Goal: Task Accomplishment & Management: Use online tool/utility

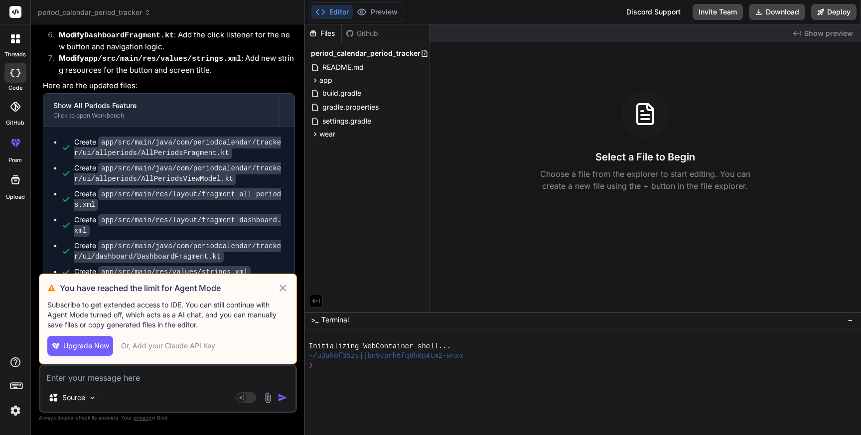
scroll to position [1536, 0]
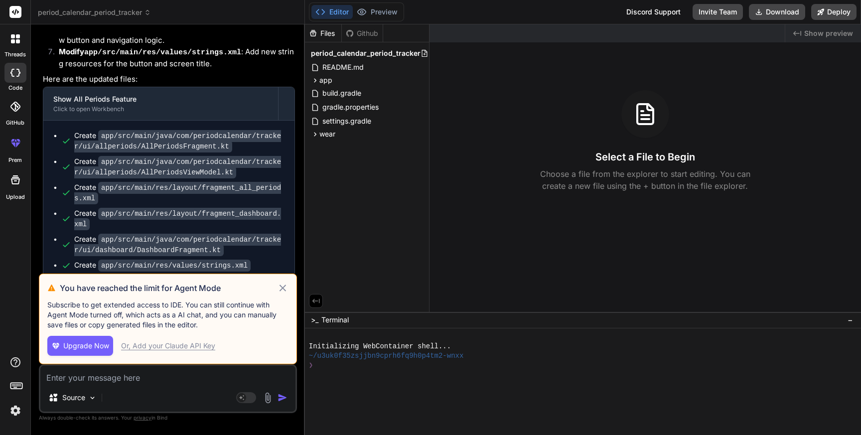
click at [283, 288] on icon at bounding box center [282, 288] width 11 height 12
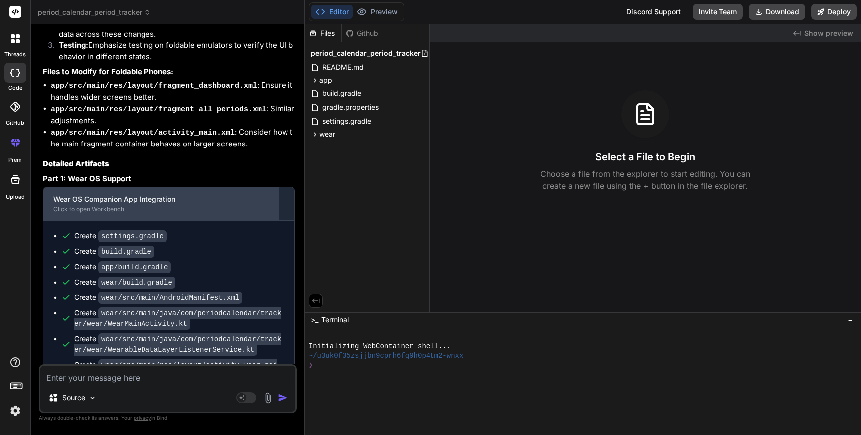
scroll to position [2671, 0]
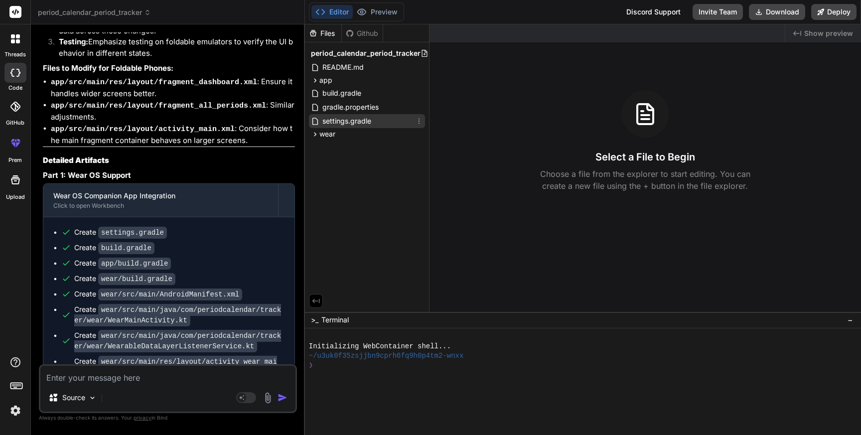
click at [362, 121] on span "settings.gradle" at bounding box center [346, 121] width 51 height 12
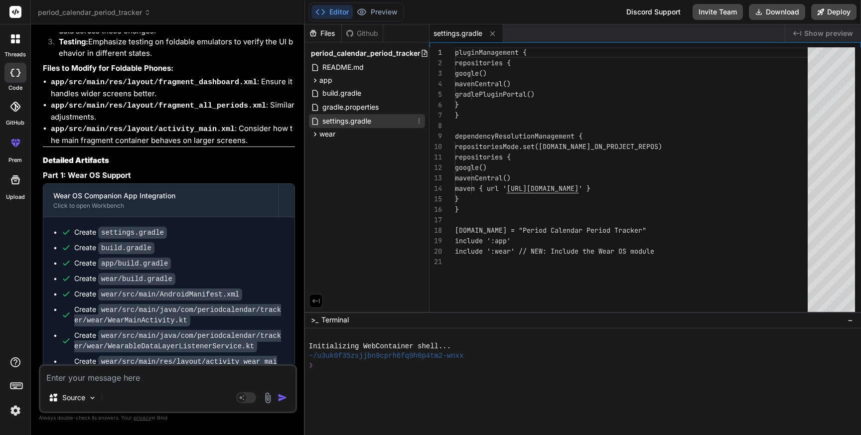
click at [362, 121] on span "settings.gradle" at bounding box center [346, 121] width 51 height 12
type textarea "x"
click at [547, 233] on div "pluginManagement { repositories { google() mavenCentral() gradlePluginPortal() …" at bounding box center [634, 181] width 359 height 269
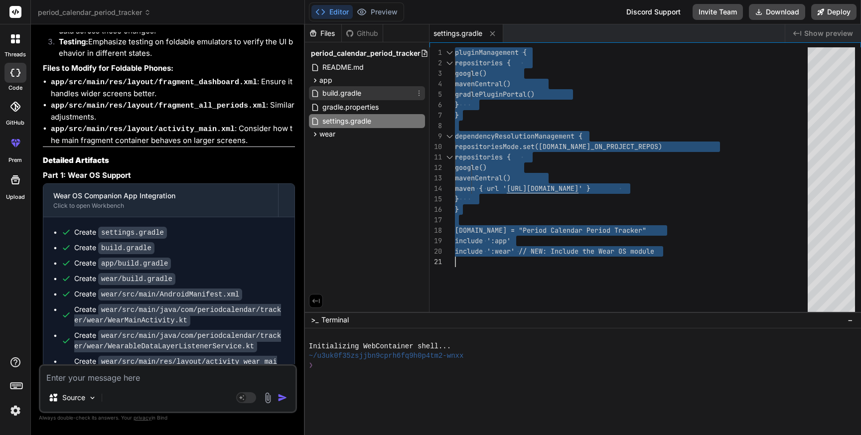
click at [332, 91] on span "build.gradle" at bounding box center [341, 93] width 41 height 12
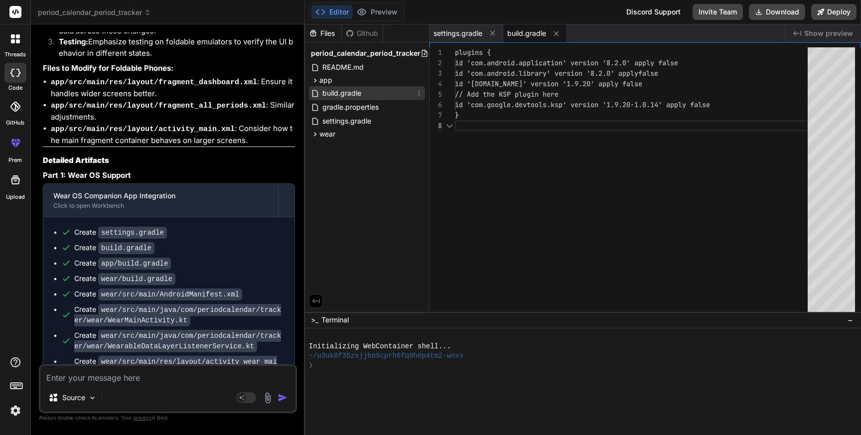
click at [332, 91] on span "build.gradle" at bounding box center [341, 93] width 41 height 12
click at [591, 157] on div "plugins { id 'com.android.application' version '8.2.0' a pply false id 'com.and…" at bounding box center [634, 181] width 359 height 269
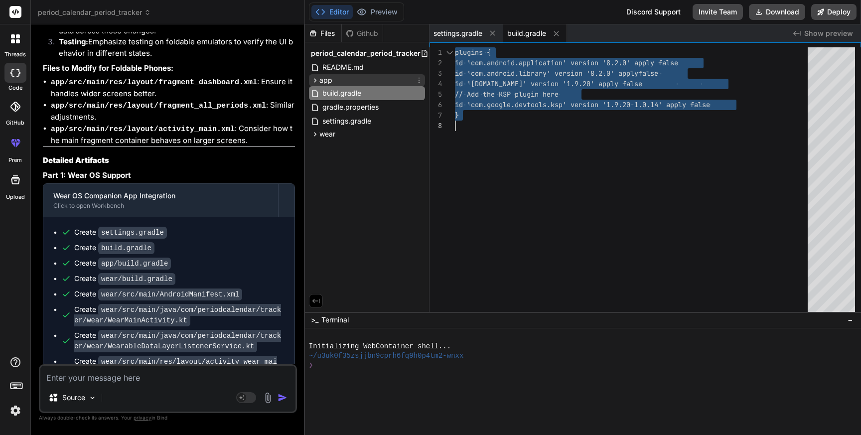
click at [314, 82] on icon at bounding box center [315, 80] width 2 height 4
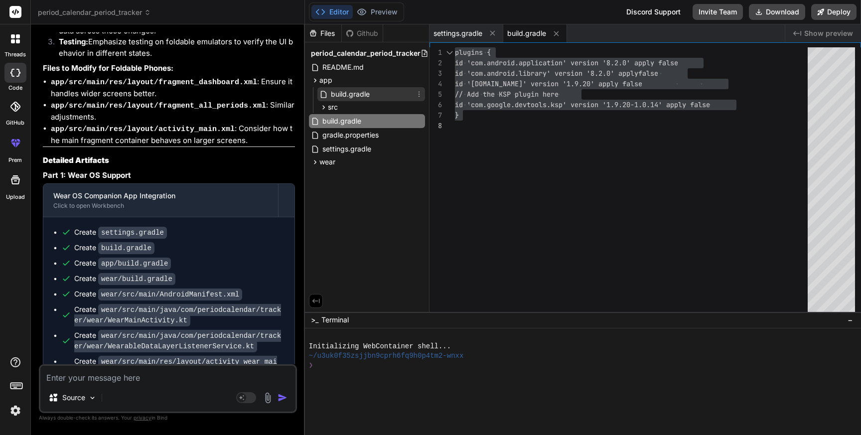
click at [353, 89] on span "build.gradle" at bounding box center [350, 94] width 41 height 12
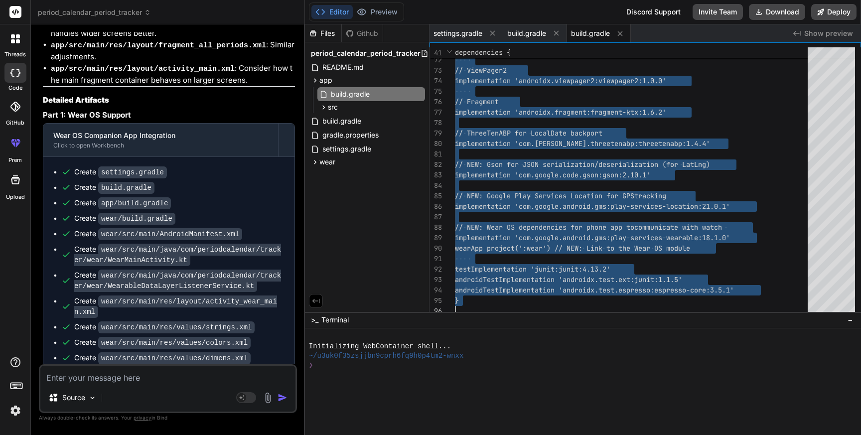
scroll to position [2733, 0]
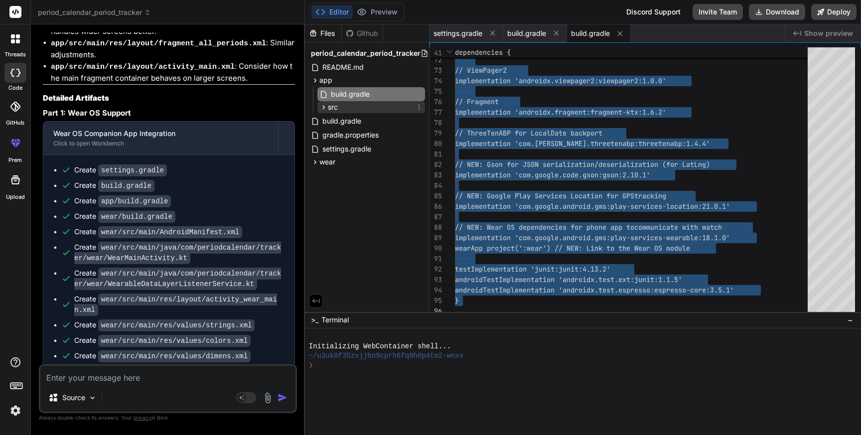
click at [324, 107] on icon at bounding box center [323, 107] width 8 height 8
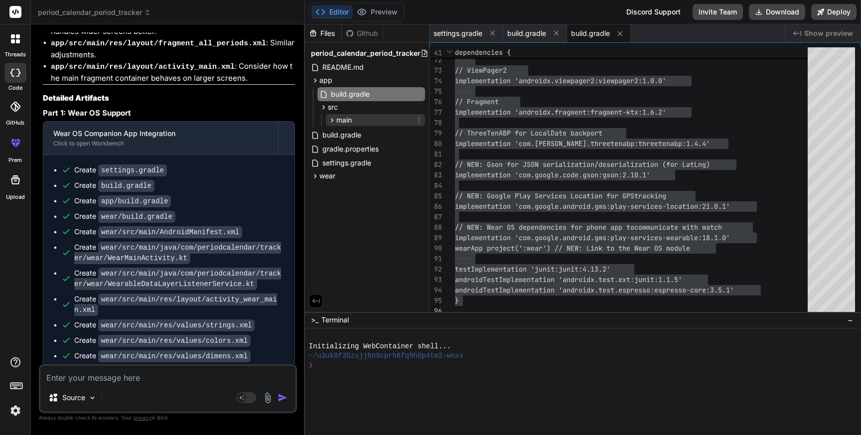
click at [337, 120] on span "main" at bounding box center [343, 120] width 15 height 10
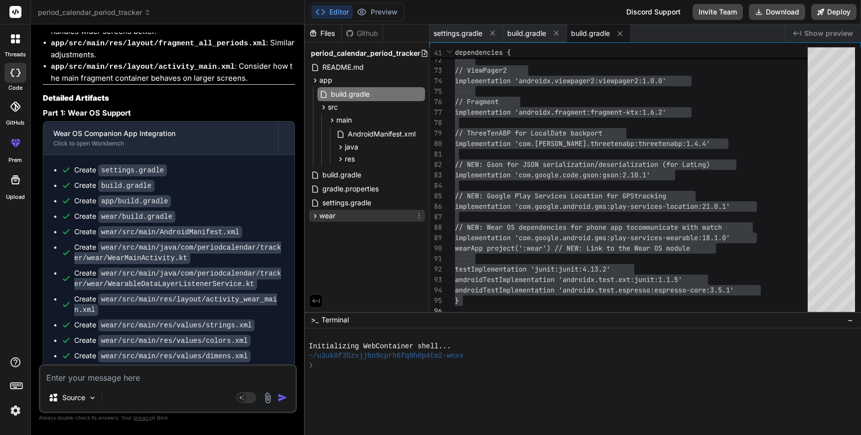
click at [319, 212] on span "wear" at bounding box center [327, 216] width 16 height 10
click at [315, 80] on icon at bounding box center [315, 80] width 8 height 8
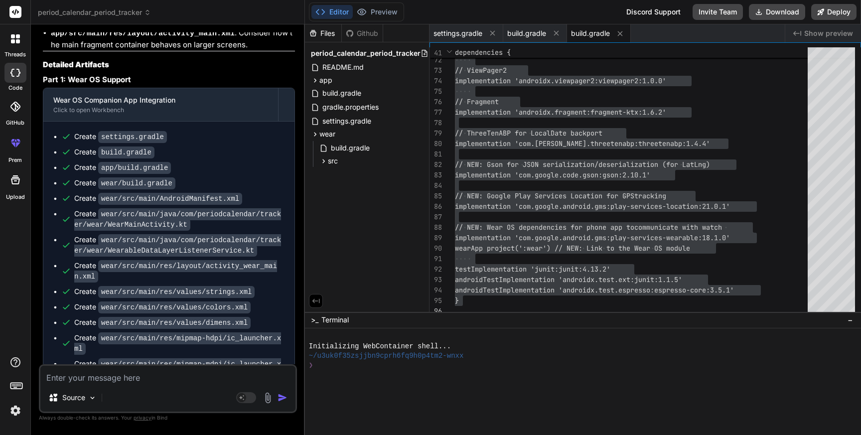
scroll to position [2772, 0]
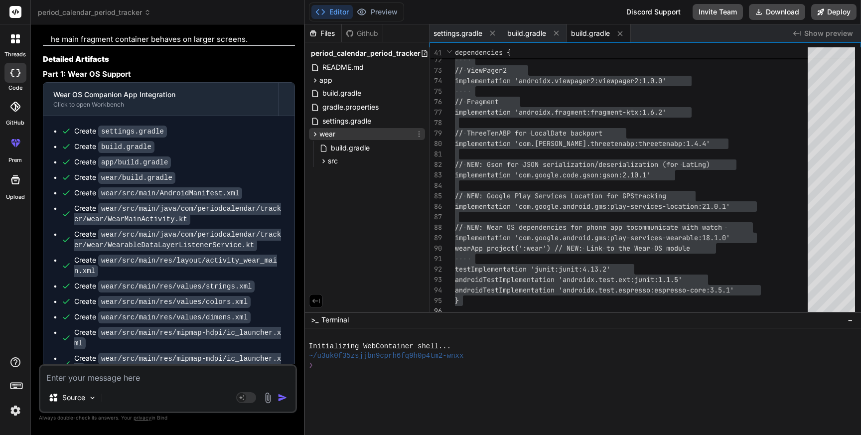
click at [316, 135] on icon at bounding box center [315, 134] width 8 height 8
click at [334, 149] on span "build.gradle" at bounding box center [350, 148] width 41 height 12
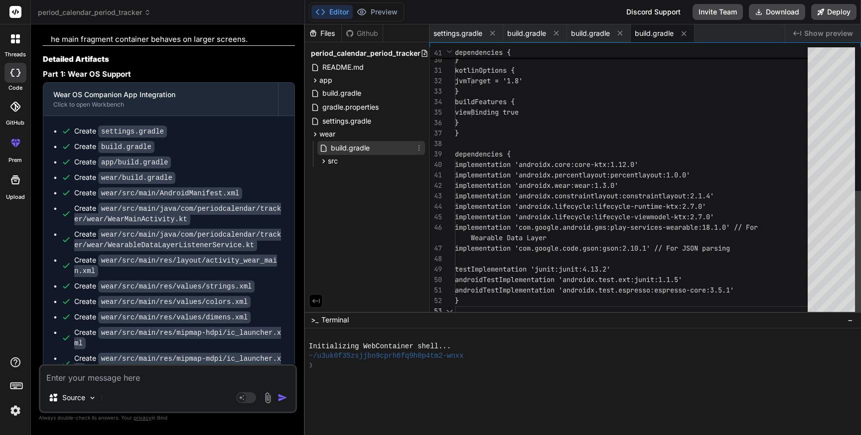
scroll to position [42, 0]
click at [315, 133] on icon at bounding box center [315, 134] width 8 height 8
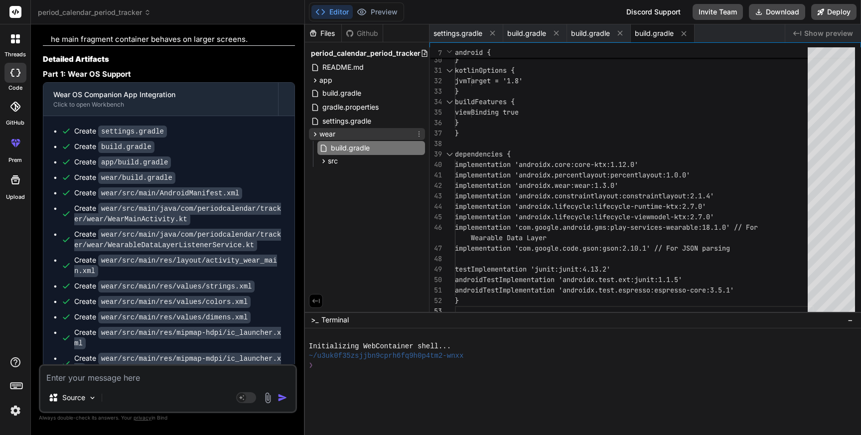
click at [315, 133] on icon at bounding box center [315, 134] width 8 height 8
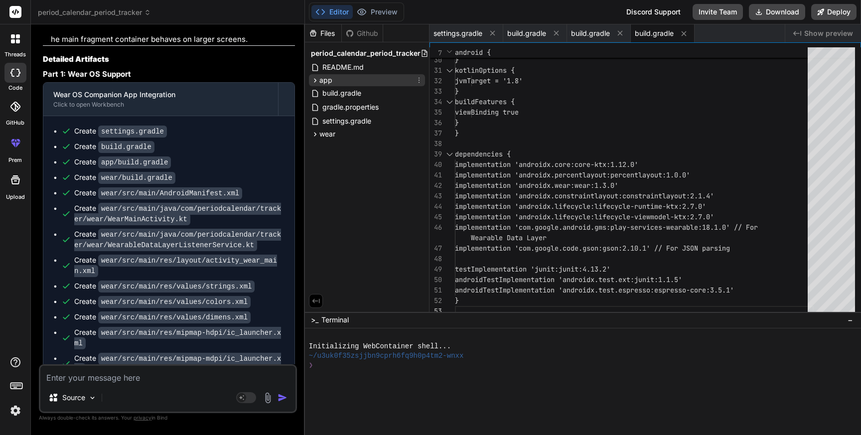
click at [316, 78] on icon at bounding box center [315, 80] width 8 height 8
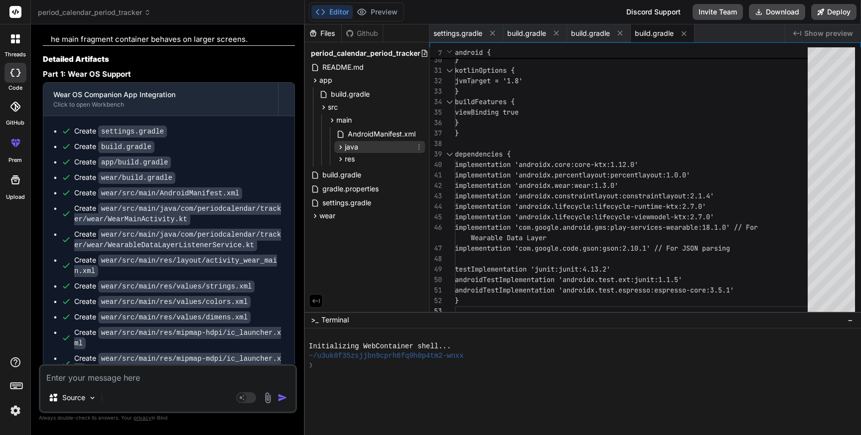
click at [339, 145] on icon at bounding box center [340, 147] width 2 height 4
click at [345, 174] on span "res" at bounding box center [350, 173] width 10 height 10
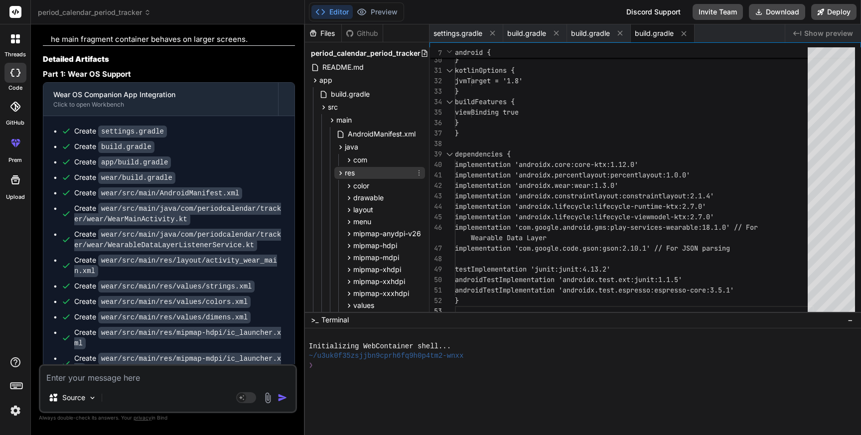
click at [345, 174] on span "res" at bounding box center [350, 173] width 10 height 10
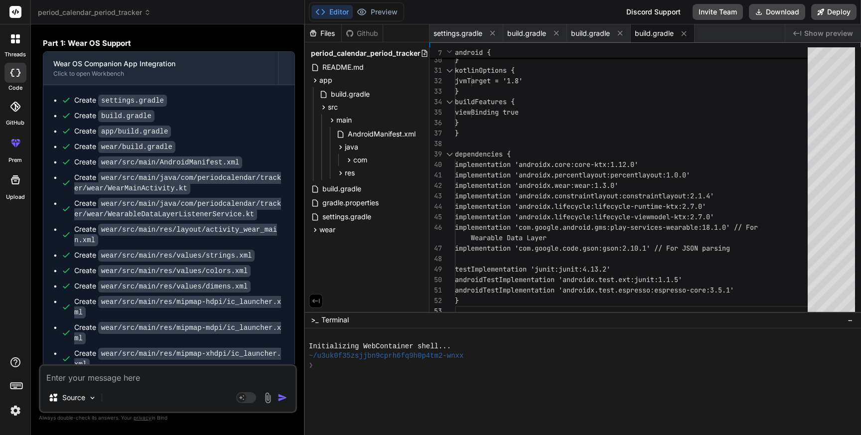
scroll to position [2808, 0]
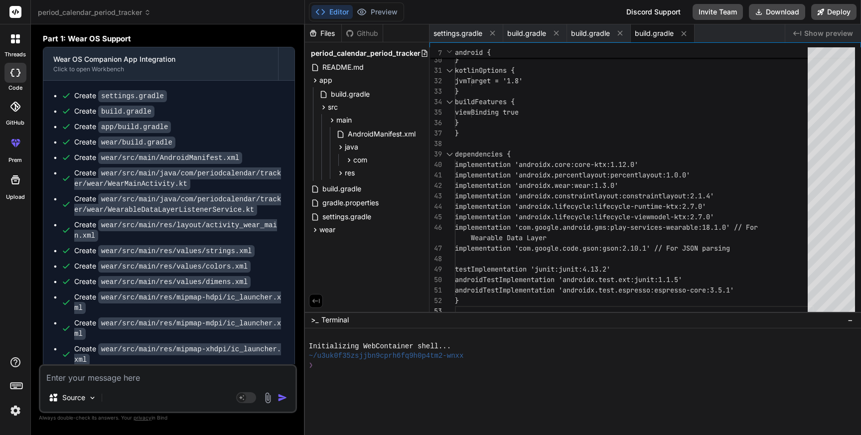
click at [188, 167] on code "wear/src/main/java/com/periodcalendar/tracker/wear/WearMainActivity.kt" at bounding box center [177, 178] width 207 height 22
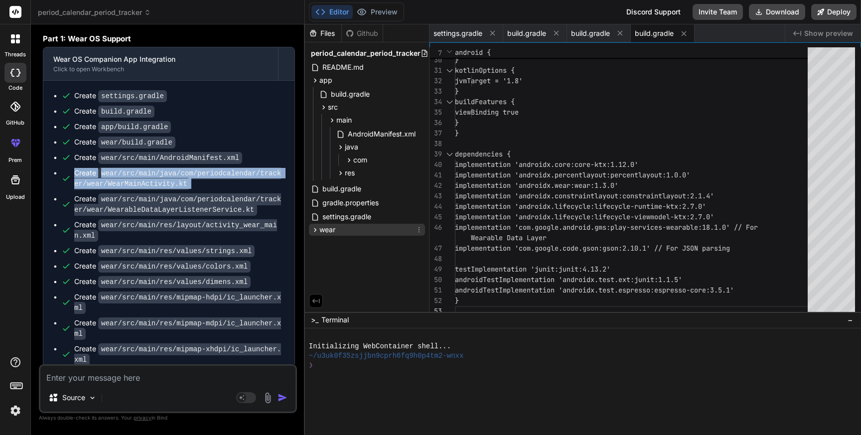
click at [324, 230] on span "wear" at bounding box center [327, 230] width 16 height 10
click at [328, 257] on span "src" at bounding box center [333, 257] width 10 height 10
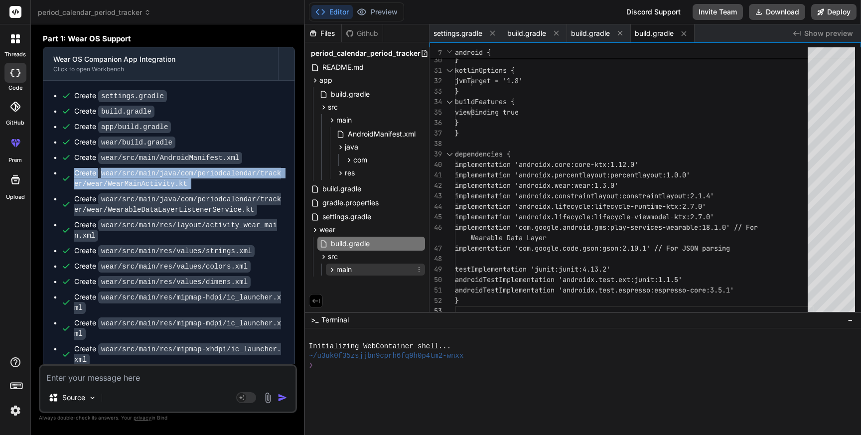
click at [338, 267] on span "main" at bounding box center [343, 270] width 15 height 10
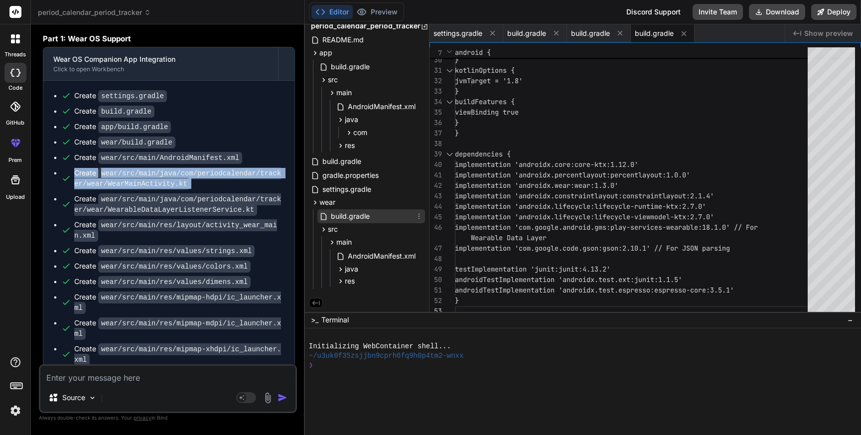
click at [354, 212] on span "build.gradle" at bounding box center [350, 216] width 41 height 12
click at [601, 171] on div "targetCompatibility JavaVersion.VERSION_1_ 8 } kotlinOptions { jvmTarget = '1.8…" at bounding box center [634, 28] width 359 height 575
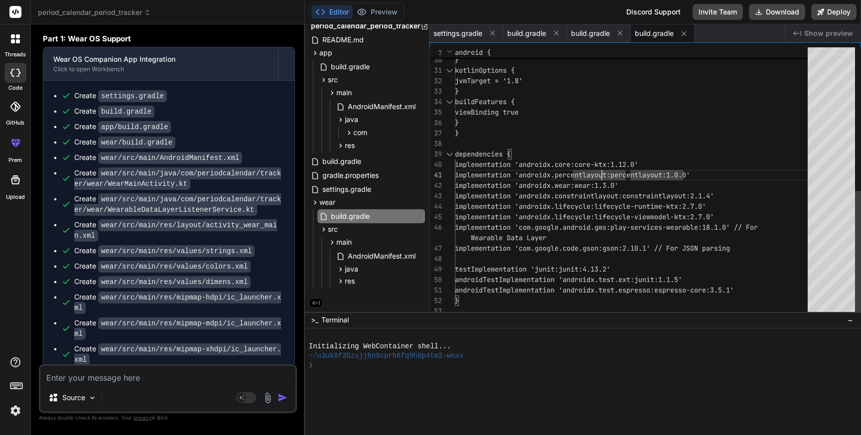
scroll to position [0, 0]
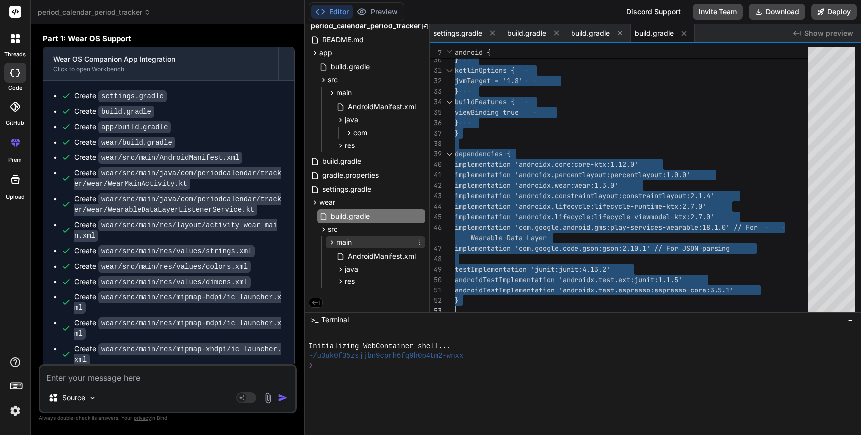
click at [339, 243] on span "main" at bounding box center [343, 242] width 15 height 10
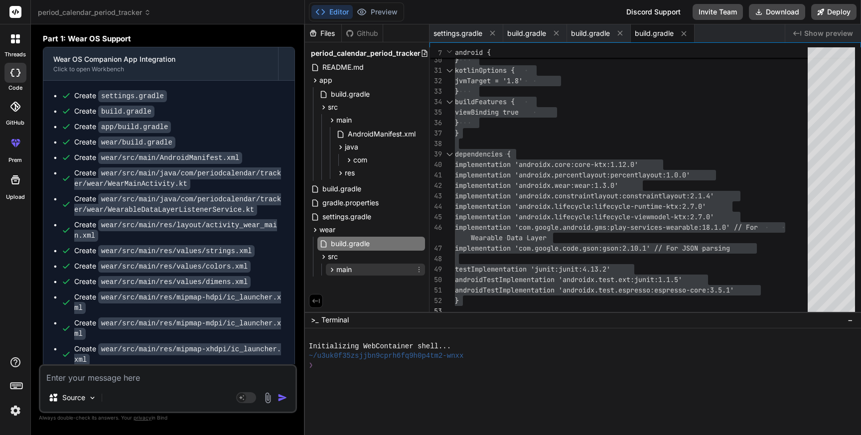
click at [334, 272] on icon at bounding box center [332, 270] width 8 height 8
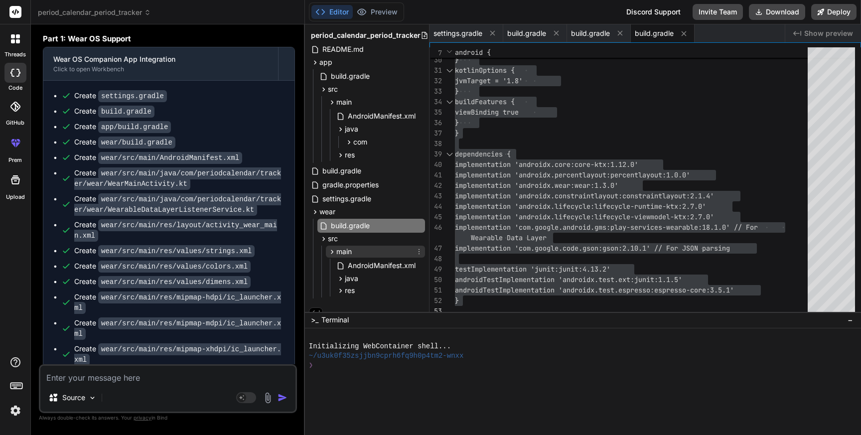
scroll to position [29, 0]
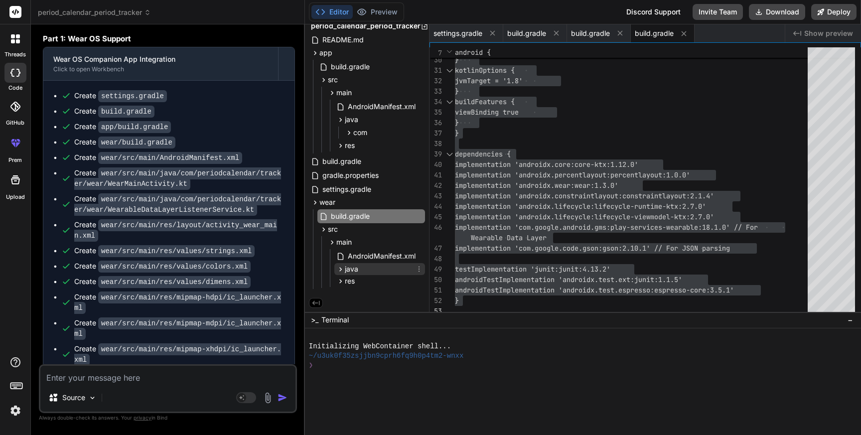
click at [354, 269] on span "java" at bounding box center [351, 269] width 13 height 10
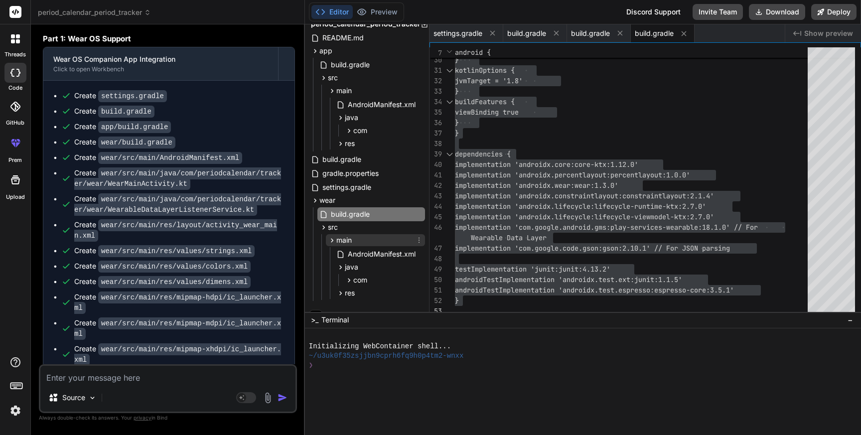
click at [358, 236] on div "main" at bounding box center [375, 240] width 99 height 12
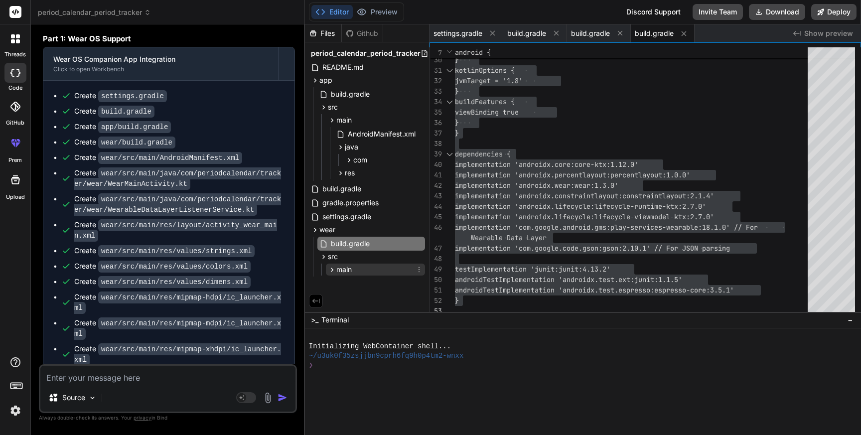
click at [344, 274] on span "main" at bounding box center [343, 270] width 15 height 10
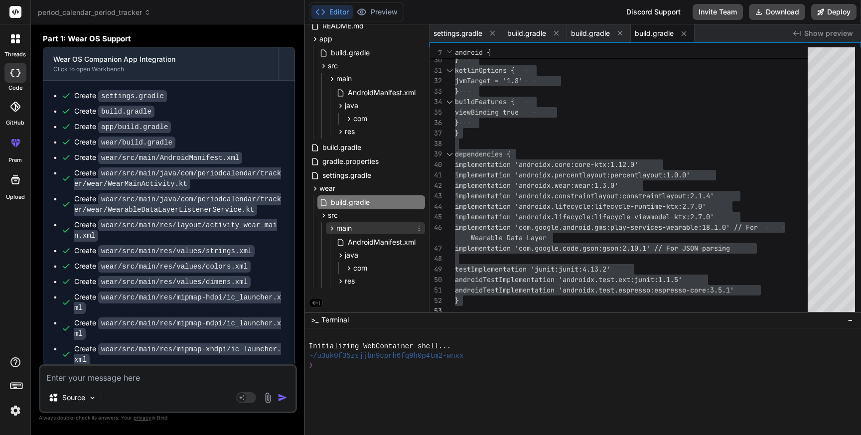
click at [363, 228] on div "main" at bounding box center [375, 228] width 99 height 12
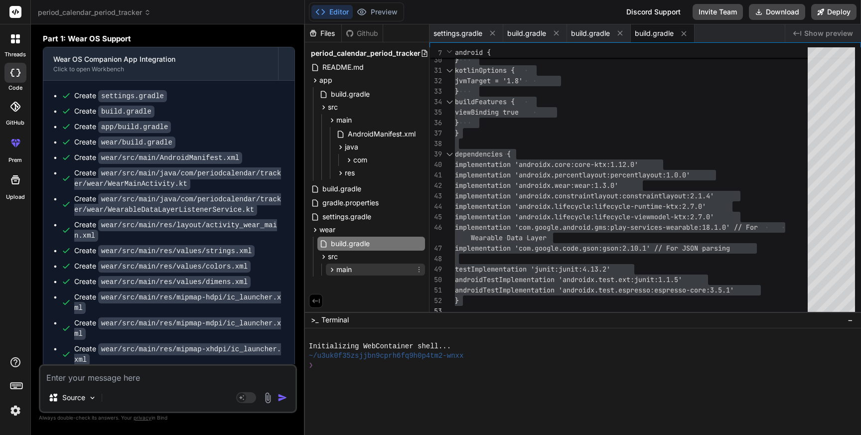
click at [354, 264] on div "main" at bounding box center [375, 270] width 99 height 12
click at [358, 278] on span "AndroidManifest.xml" at bounding box center [382, 283] width 70 height 12
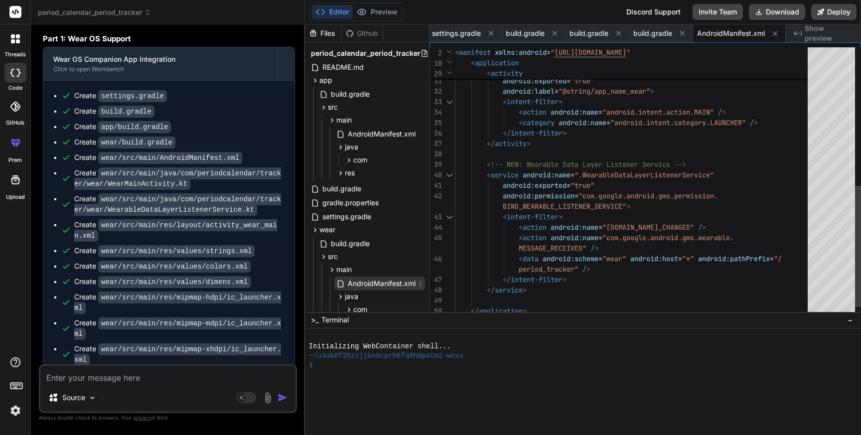
scroll to position [43, 0]
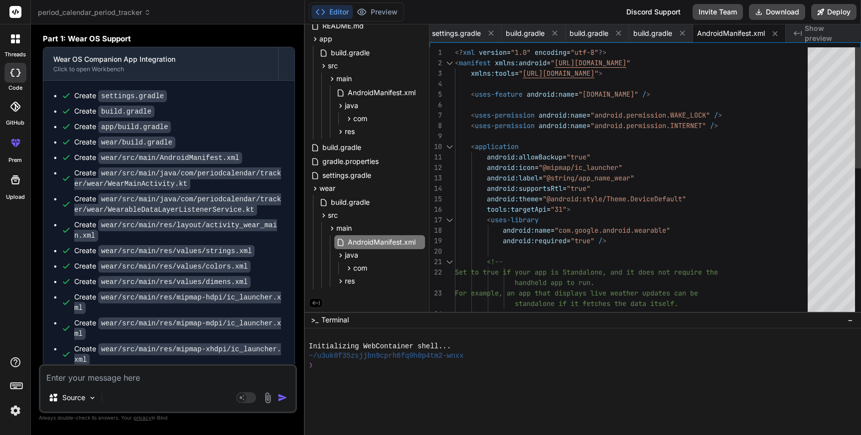
click at [589, 210] on div "--> standalone if it fetches the data itself. For example, an app that displays…" at bounding box center [634, 345] width 359 height 596
type textarea "<?xml version="1.0" encoding="utf-8"?> <manifest xmlns:android="[URL][DOMAIN_NA…"
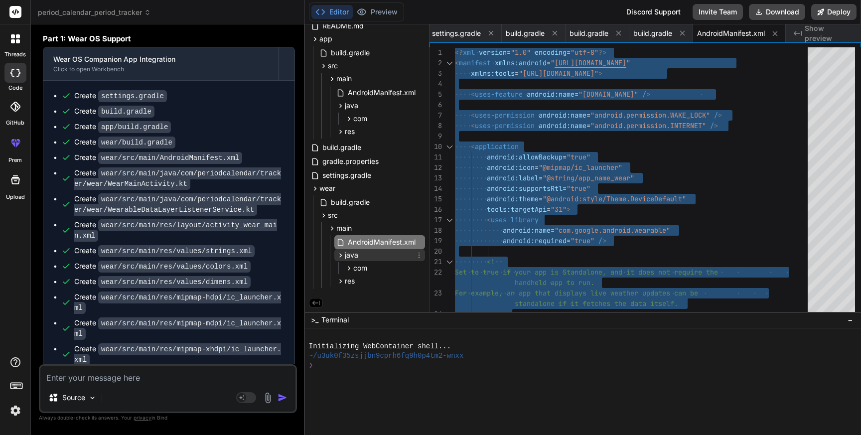
click at [341, 252] on icon at bounding box center [340, 255] width 8 height 8
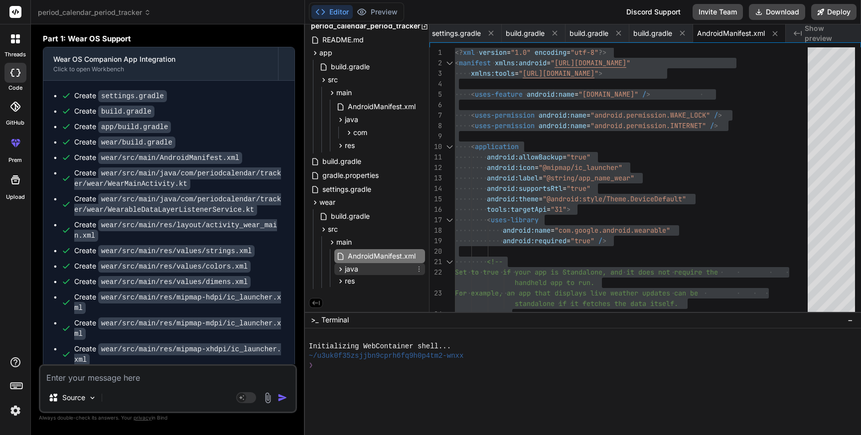
click at [340, 267] on icon at bounding box center [340, 269] width 2 height 4
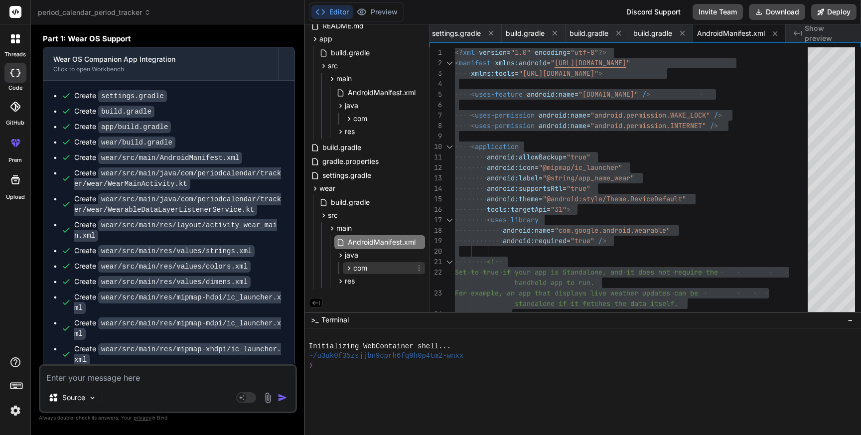
click at [348, 264] on icon at bounding box center [349, 268] width 8 height 8
click at [357, 279] on icon at bounding box center [357, 279] width 2 height 4
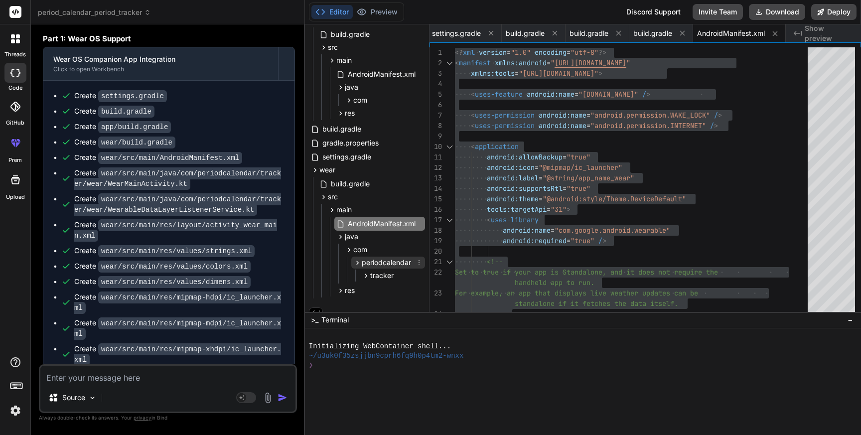
scroll to position [71, 0]
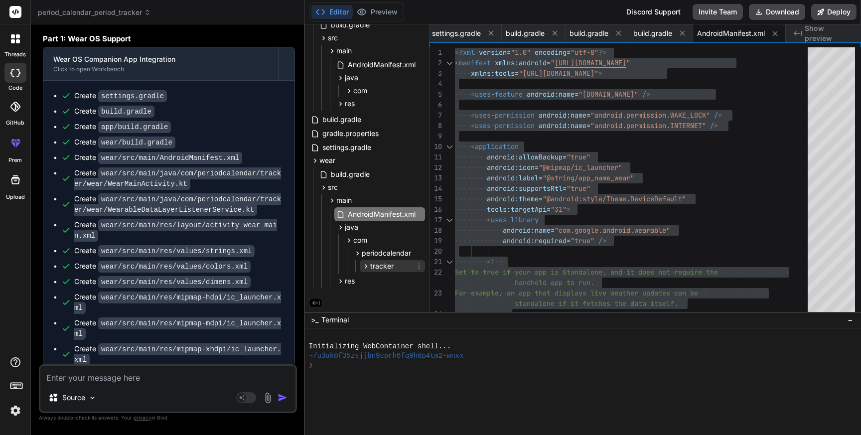
click at [362, 263] on icon at bounding box center [366, 266] width 8 height 8
click at [373, 278] on icon at bounding box center [374, 277] width 8 height 8
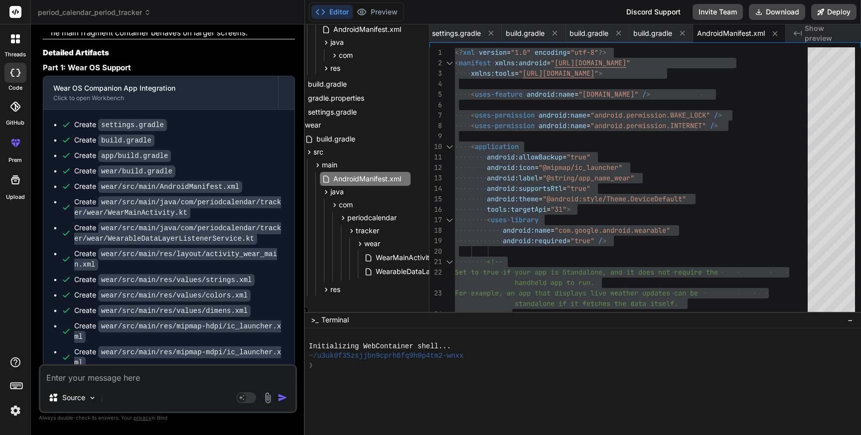
scroll to position [2773, 0]
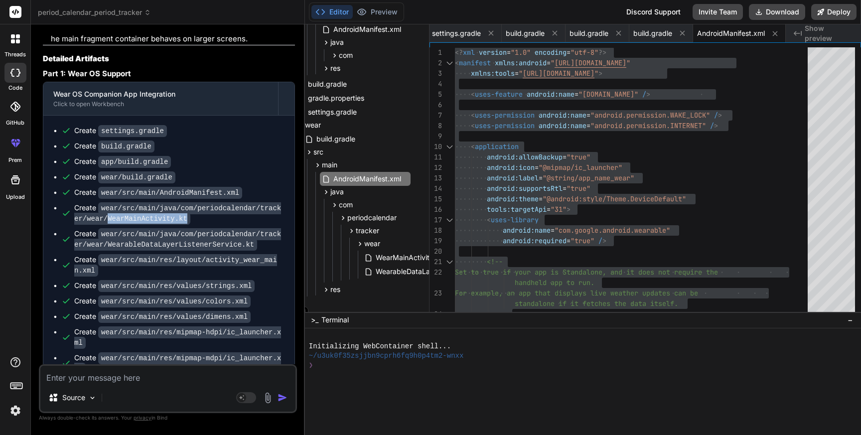
drag, startPoint x: 188, startPoint y: 180, endPoint x: 108, endPoint y: 177, distance: 80.3
click at [108, 202] on code "wear/src/main/java/com/periodcalendar/tracker/wear/WearMainActivity.kt" at bounding box center [177, 213] width 207 height 22
copy code "WearMainActivity.kt"
click at [395, 254] on span "WearMainActivity.kt" at bounding box center [409, 258] width 68 height 12
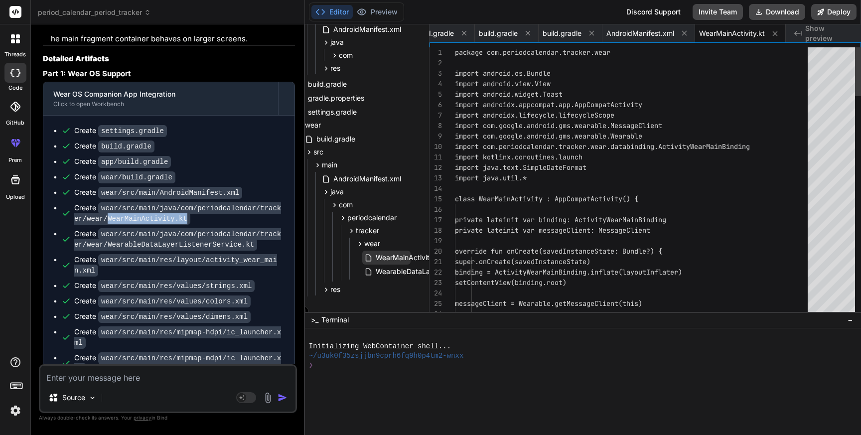
click at [395, 254] on span "WearMainActivity.kt" at bounding box center [409, 258] width 68 height 12
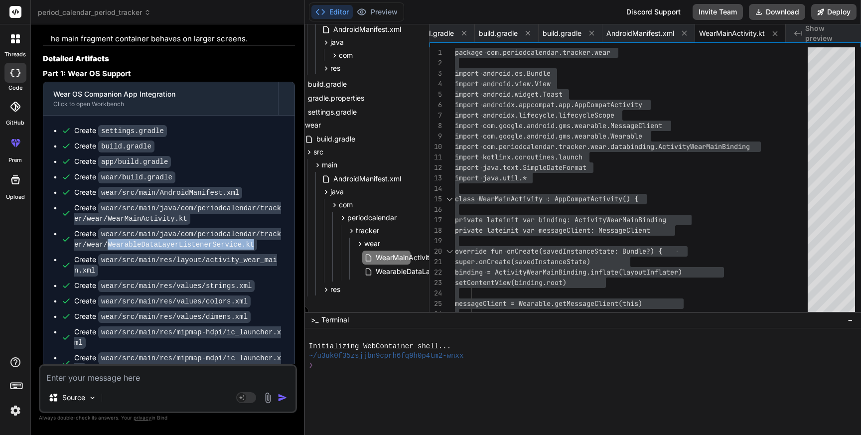
drag, startPoint x: 255, startPoint y: 207, endPoint x: 107, endPoint y: 204, distance: 148.0
click at [107, 228] on code "wear/src/main/java/com/periodcalendar/tracker/wear/WearableDataLayerListenerSer…" at bounding box center [177, 239] width 207 height 22
copy code "WearableDataLayerListenerService.kt"
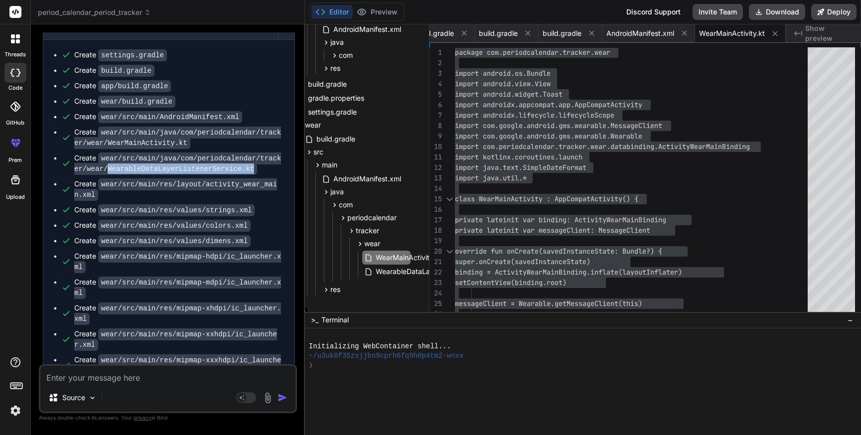
scroll to position [2852, 0]
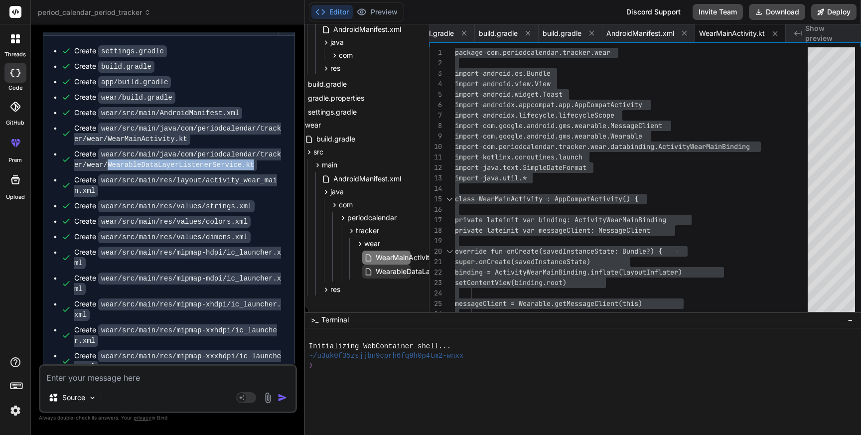
click at [400, 273] on span "WearableDataLayerListenerService.kt" at bounding box center [438, 272] width 126 height 12
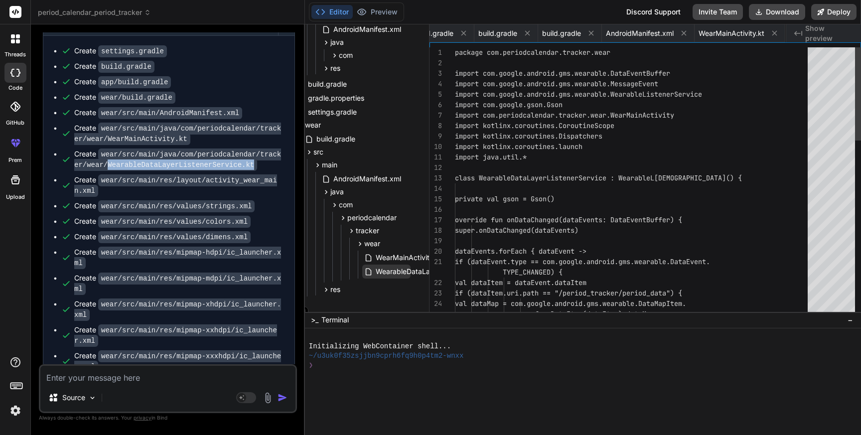
scroll to position [0, 192]
click at [530, 234] on div "val dataMap = com.google.andro id.gms.wearable.DataMapItem. if (dataItem.uri.pa…" at bounding box center [634, 434] width 359 height 774
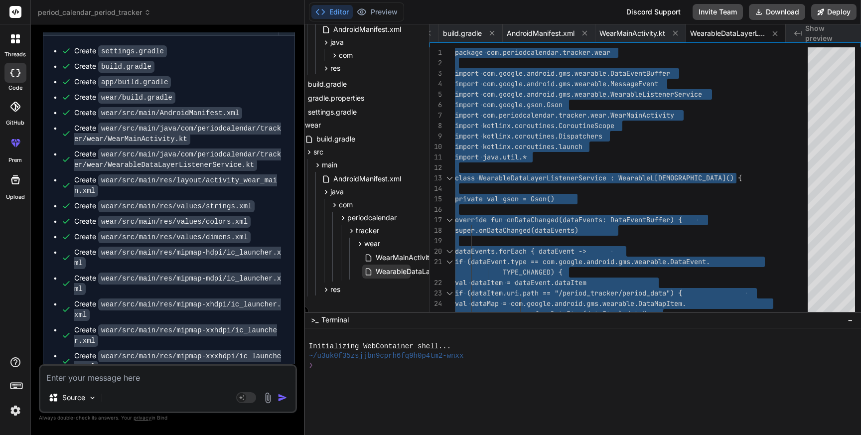
scroll to position [115, 14]
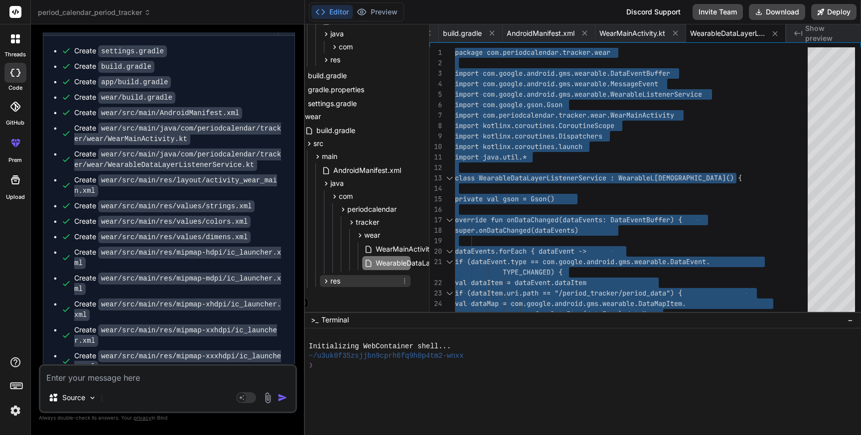
click at [324, 279] on icon at bounding box center [326, 281] width 8 height 8
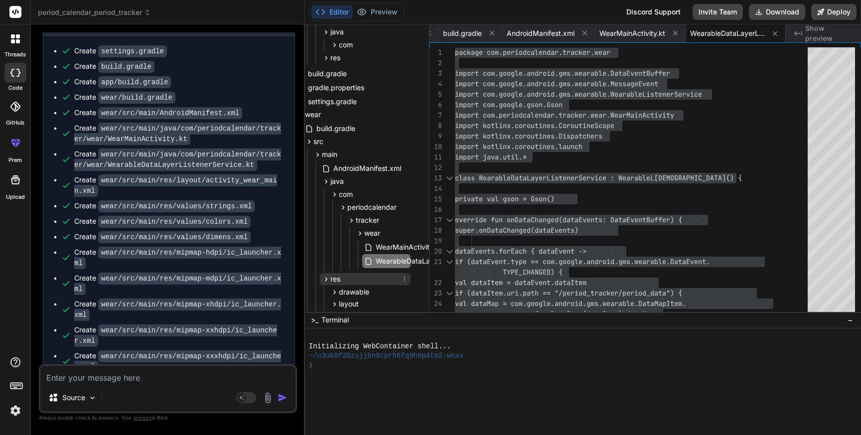
scroll to position [165, 14]
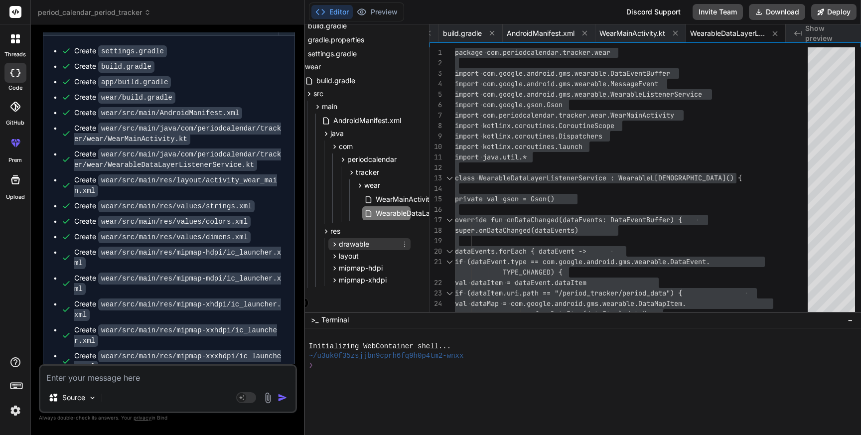
click at [334, 241] on icon at bounding box center [334, 244] width 8 height 8
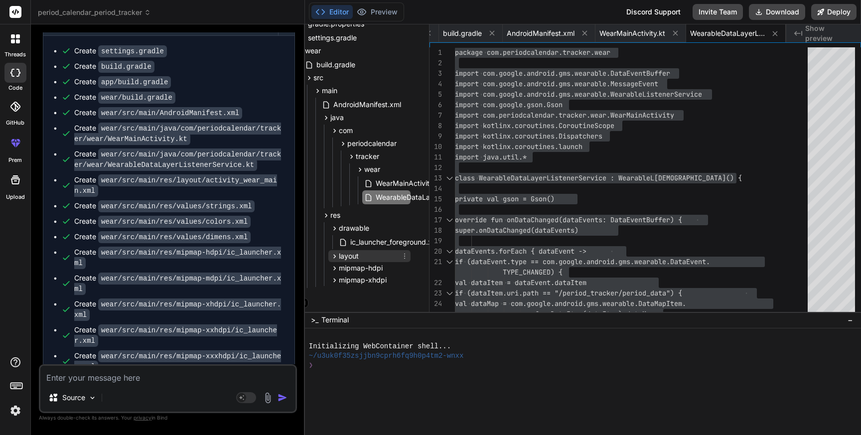
click at [332, 255] on icon at bounding box center [334, 256] width 8 height 8
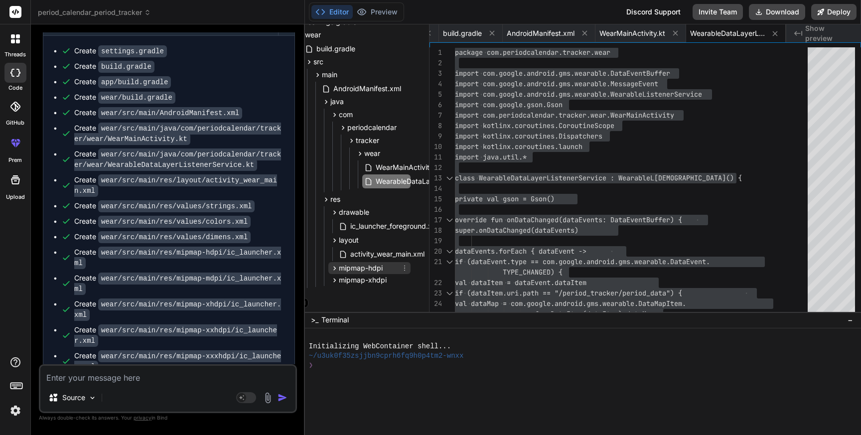
click at [335, 264] on icon at bounding box center [334, 268] width 8 height 8
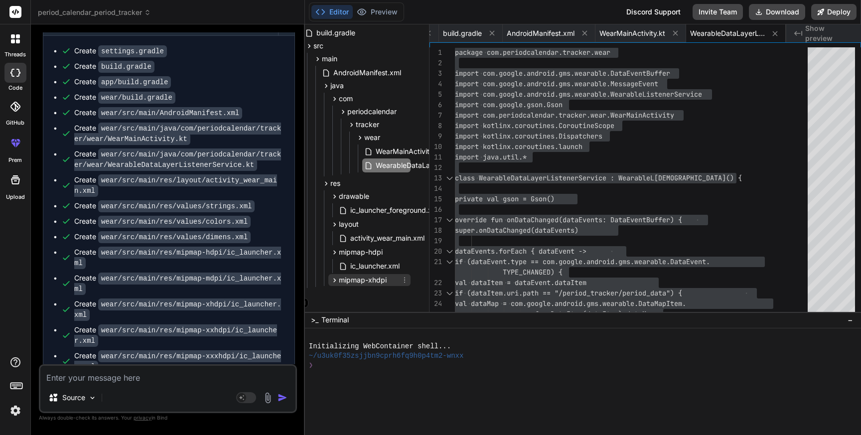
click at [336, 277] on icon at bounding box center [334, 280] width 8 height 8
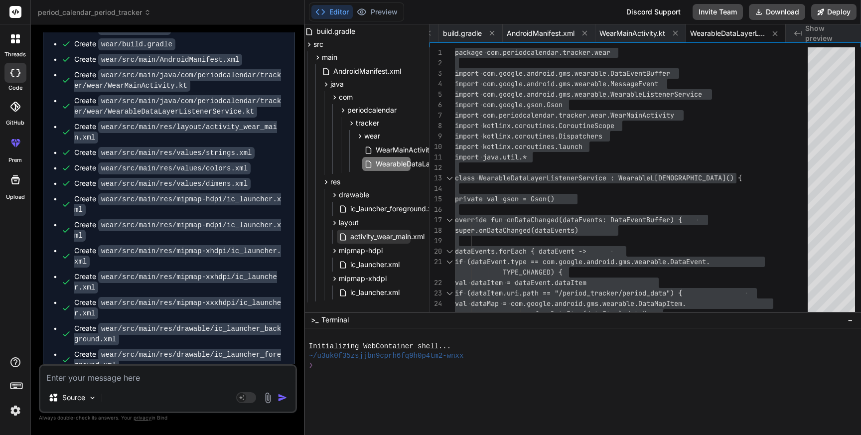
scroll to position [216, 14]
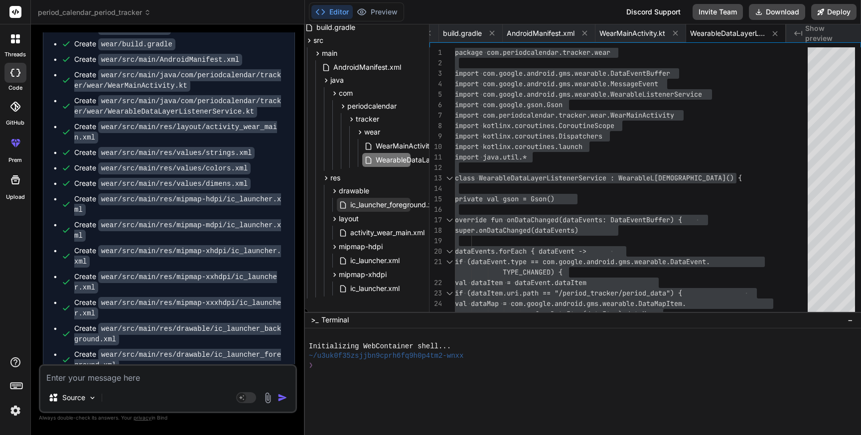
click at [381, 203] on span "ic_launcher_foreground.xml" at bounding box center [394, 205] width 91 height 12
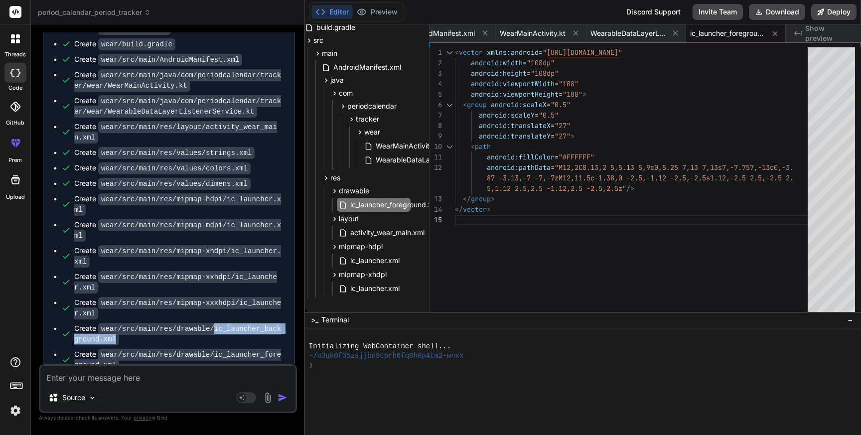
drag, startPoint x: 215, startPoint y: 286, endPoint x: 217, endPoint y: 293, distance: 7.3
click at [217, 323] on div "Create wear/src/main/res/drawable/ic_launcher_background.xml" at bounding box center [179, 333] width 210 height 21
copy code "ic_launcher_background.xml"
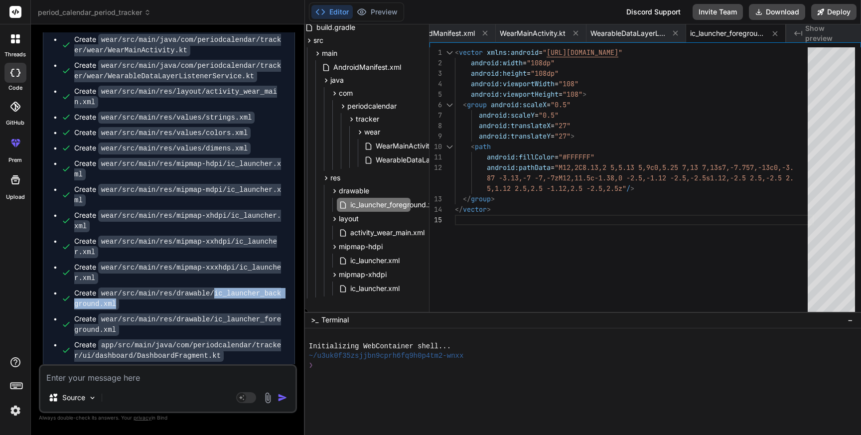
scroll to position [2947, 0]
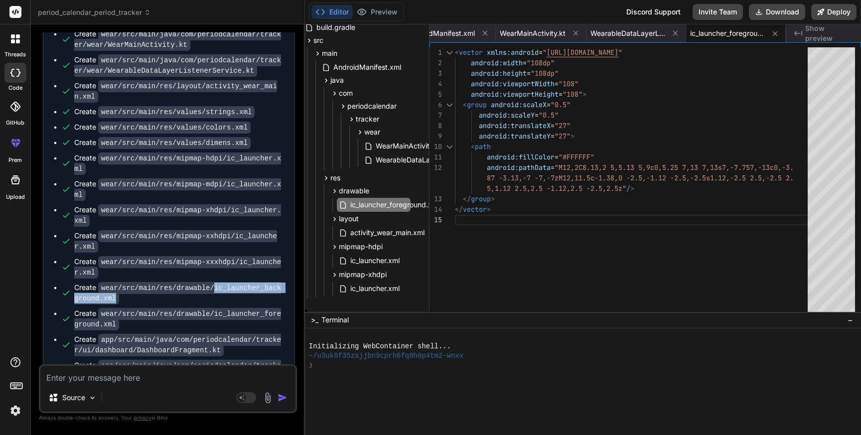
copy code "ic_launcher_background.xml"
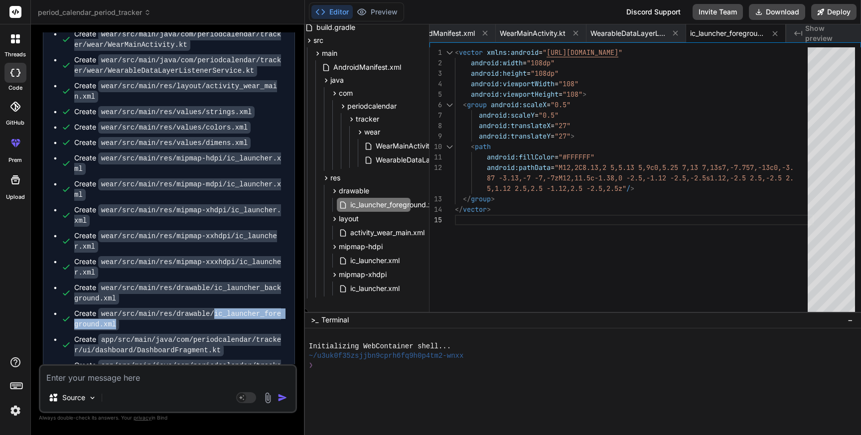
drag, startPoint x: 215, startPoint y: 267, endPoint x: 220, endPoint y: 283, distance: 16.7
click at [220, 308] on div "Create wear/src/main/res/drawable/ic_launcher_foreground.xml" at bounding box center [179, 318] width 210 height 21
copy code "ic_launcher_foreground.xml"
click at [393, 203] on span "ic_launcher_foreground.xml" at bounding box center [394, 205] width 91 height 12
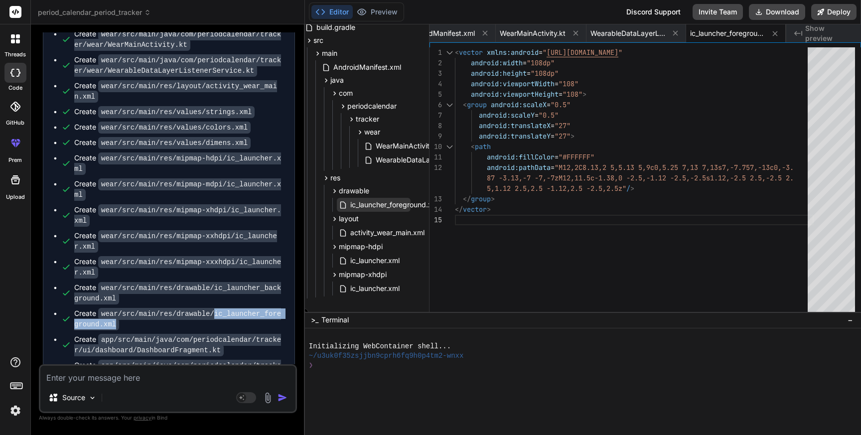
click at [393, 203] on span "ic_launcher_foreground.xml" at bounding box center [394, 205] width 91 height 12
click at [599, 183] on div "</ vector > </ group > android:pathData = "M12,2C8.13,2 5,5.13 5,9c0,5.25 7,13 …" at bounding box center [634, 181] width 359 height 269
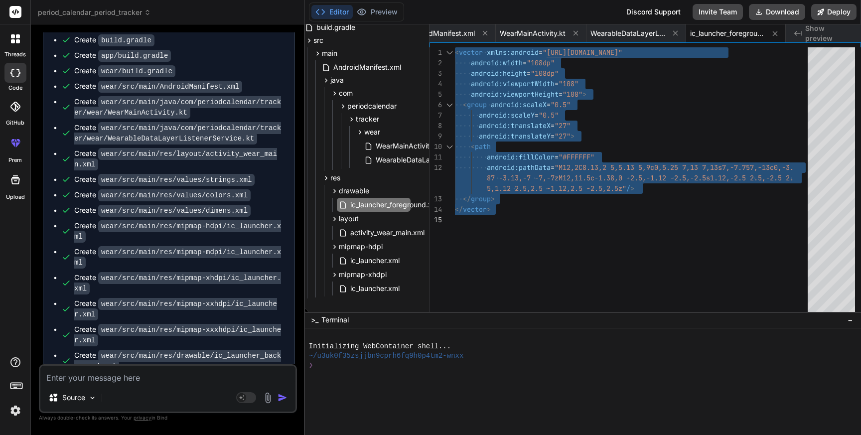
scroll to position [2869, 0]
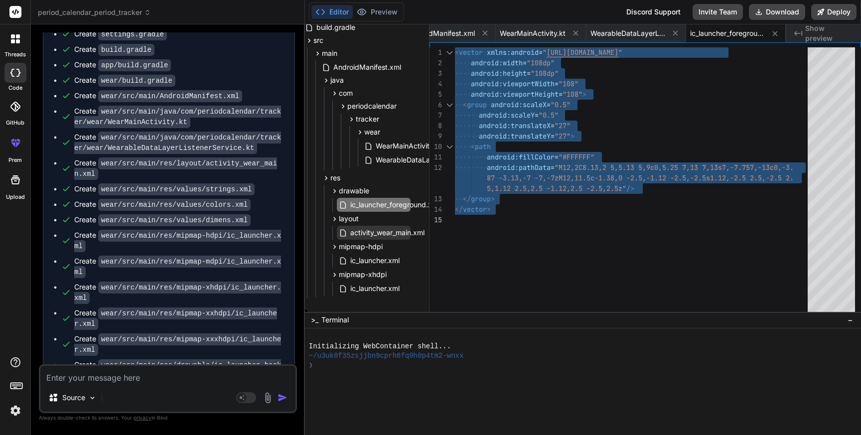
click at [368, 234] on span "activity_wear_main.xml" at bounding box center [387, 233] width 76 height 12
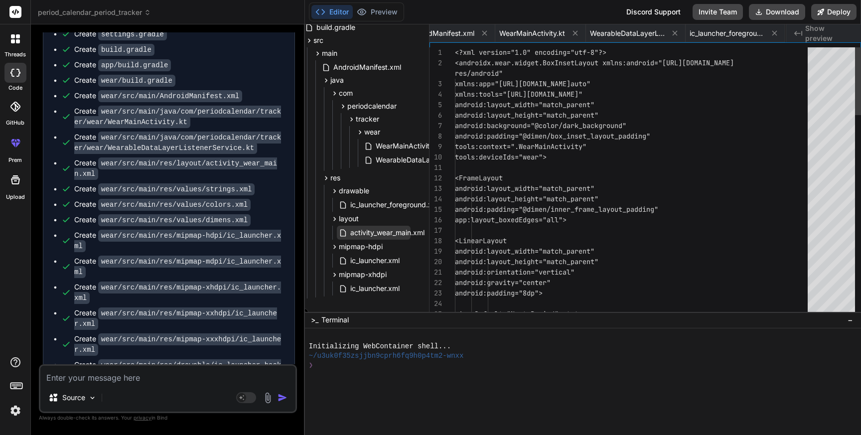
scroll to position [0, 392]
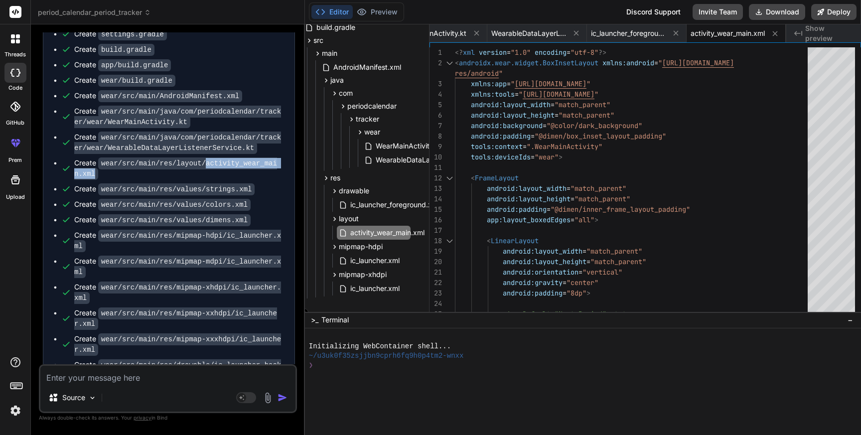
drag, startPoint x: 206, startPoint y: 123, endPoint x: 214, endPoint y: 130, distance: 10.6
click at [214, 158] on div "Create wear/src/main/res/layout/activity_wear_main.xml" at bounding box center [179, 168] width 210 height 21
copy code "activity_wear_main.xml"
click at [399, 233] on span "activity_wear_main.xml" at bounding box center [387, 233] width 76 height 12
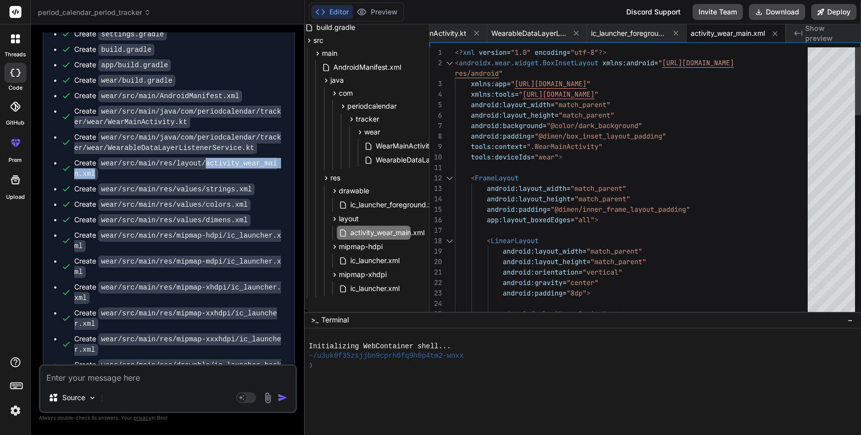
type textarea "<?xml version="1.0" encoding="utf-8"?> <androidx.wear.widget.BoxInsetLayout xml…"
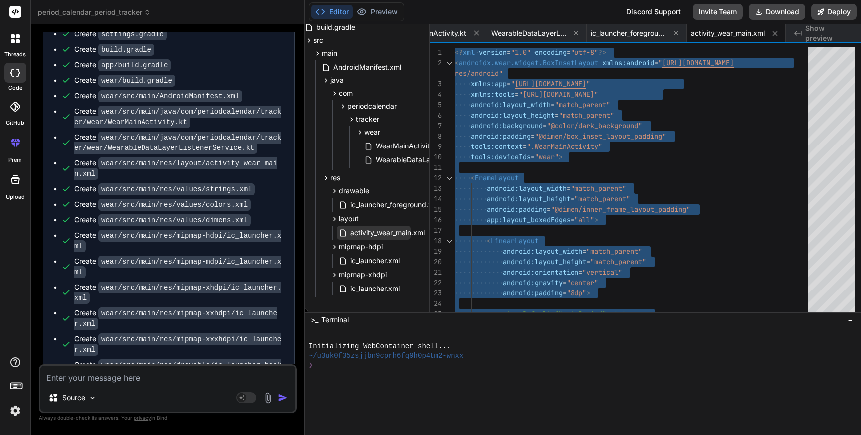
scroll to position [229, 14]
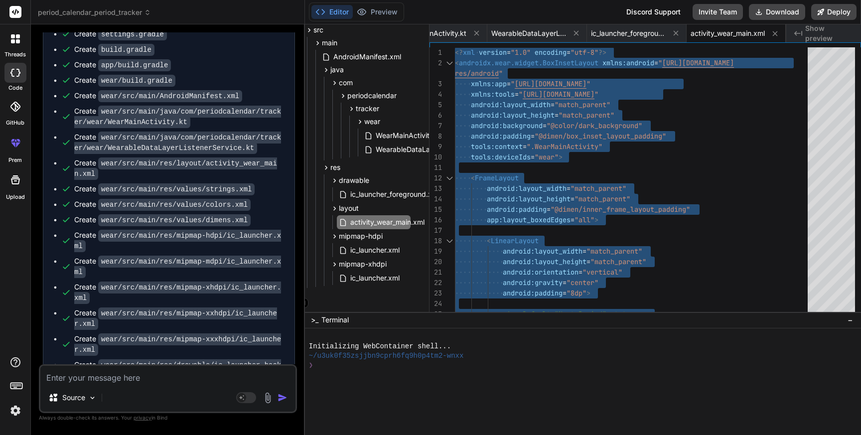
click at [176, 377] on textarea at bounding box center [167, 375] width 255 height 18
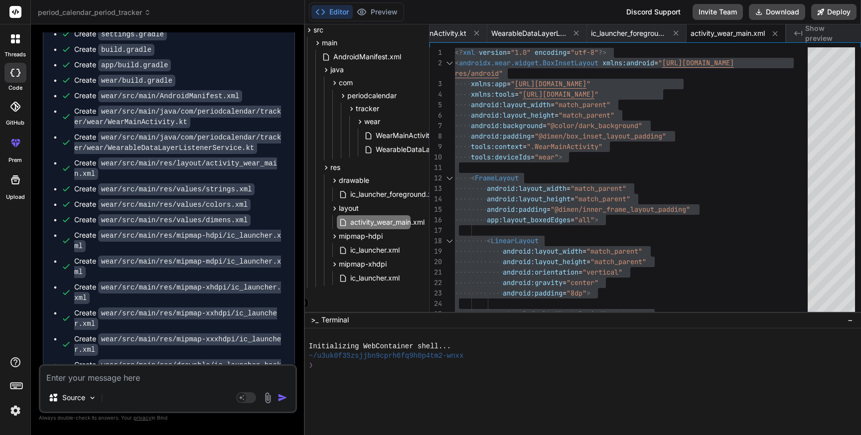
paste textarea "1: Task failed with an exception. ----------- * Where: Build file '/Users/perso…"
type textarea "1: Task failed with an exception. ----------- * Where: Build file '/Users/perso…"
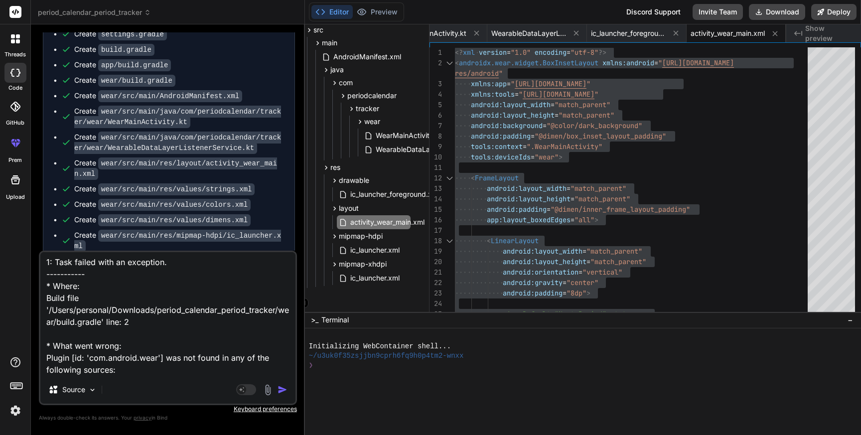
type textarea "x"
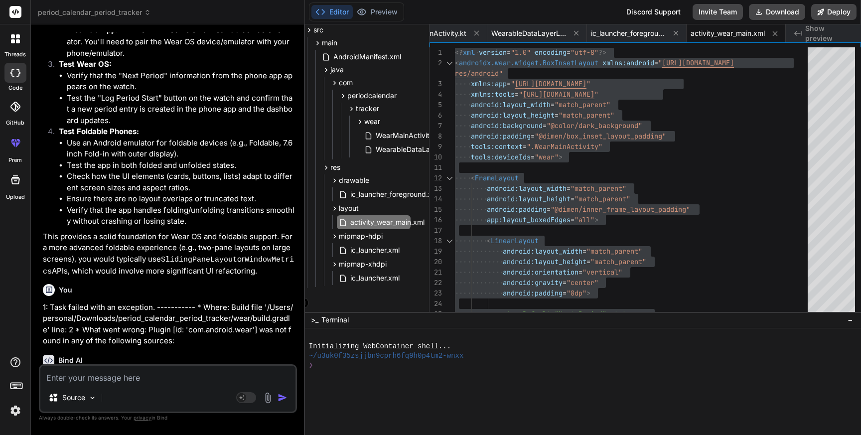
scroll to position [3479, 0]
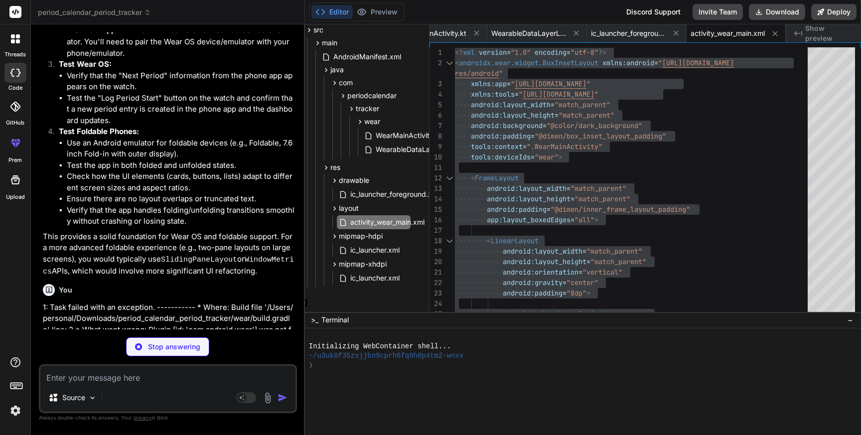
type textarea "x"
type textarea "mavenCentral() maven { url '[URL][DOMAIN_NAME]' } } } [DOMAIN_NAME] = "Period C…"
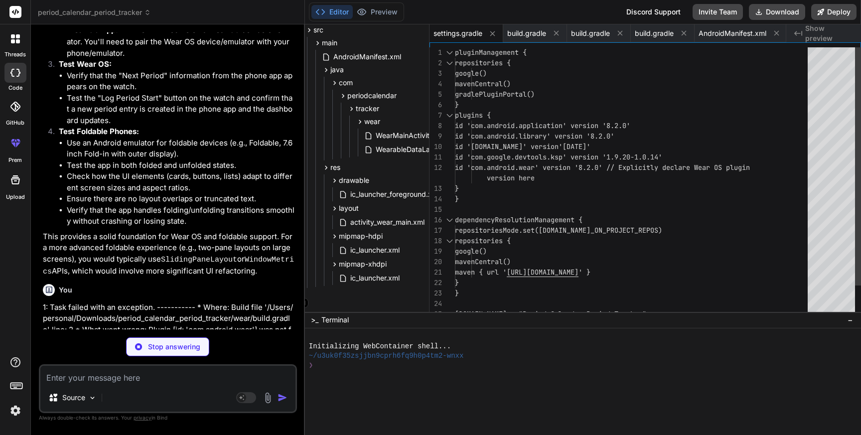
type textarea "x"
type textarea "plugins { id 'com.android.application' apply false id 'com.android.library' app…"
type textarea "x"
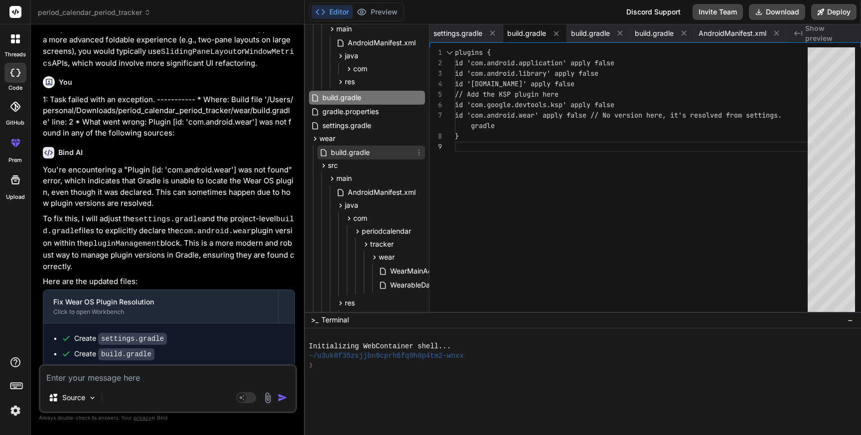
scroll to position [77, 0]
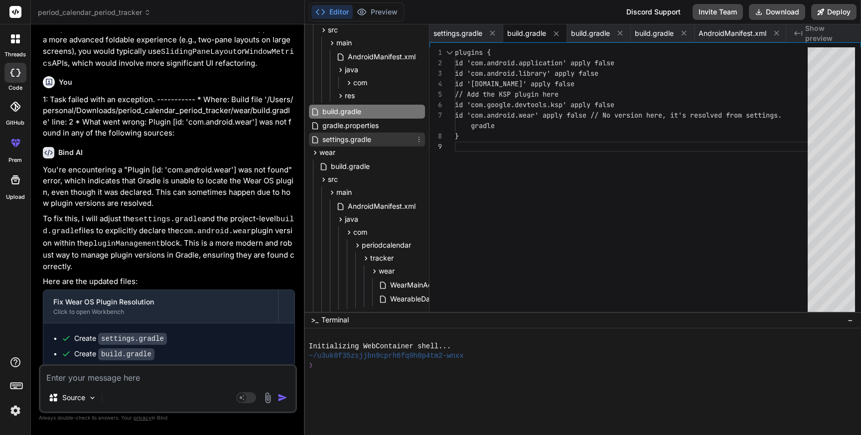
click at [356, 137] on span "settings.gradle" at bounding box center [346, 140] width 51 height 12
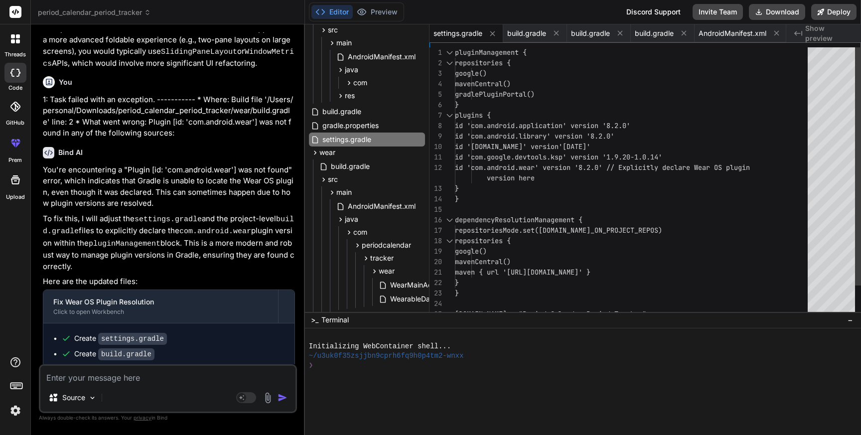
click at [553, 187] on div "id 'com.android.library' version '8.2.0' id 'com.android.application' version '…" at bounding box center [634, 198] width 359 height 303
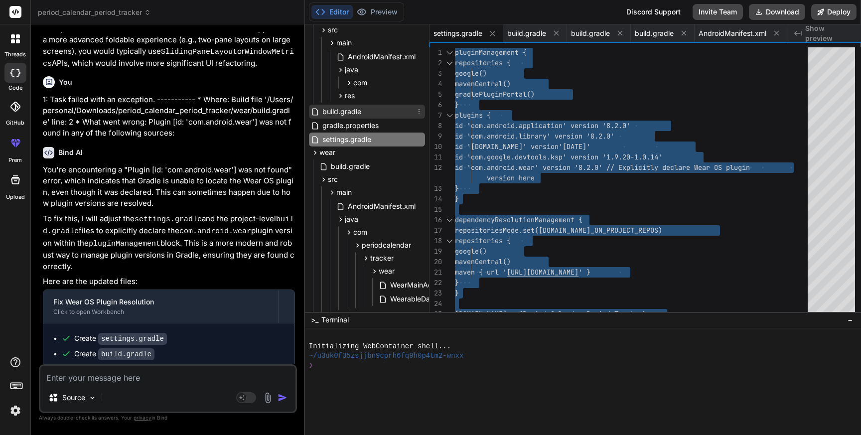
click at [348, 109] on span "build.gradle" at bounding box center [341, 112] width 41 height 12
type textarea "plugins { id 'com.android.application' apply false id 'com.android.library' app…"
click at [348, 109] on span "build.gradle" at bounding box center [341, 112] width 41 height 12
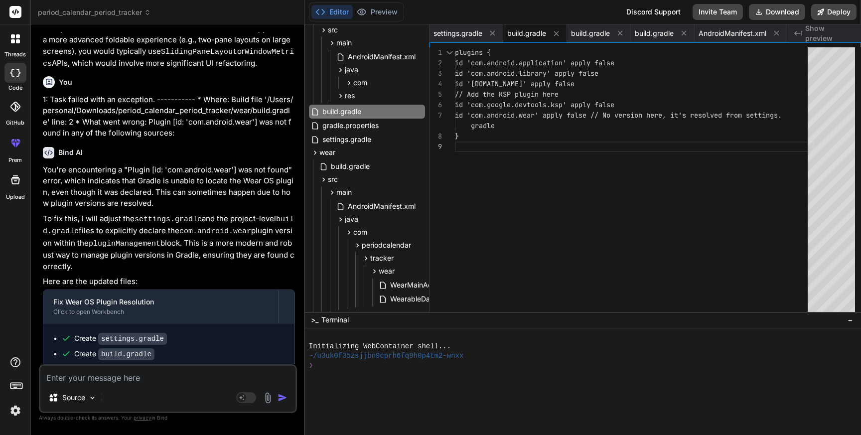
click at [570, 178] on div "} id 'com.android.wear' apply false // No versio n here, it's resolved from set…" at bounding box center [634, 181] width 359 height 269
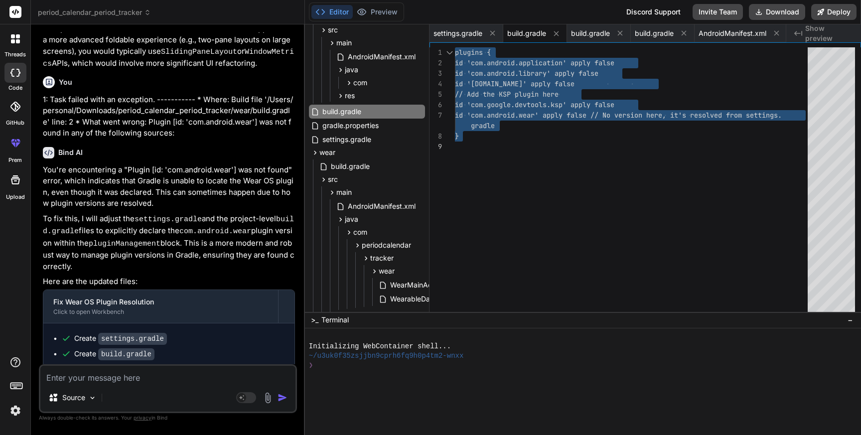
click at [180, 373] on textarea at bounding box center [167, 375] width 255 height 18
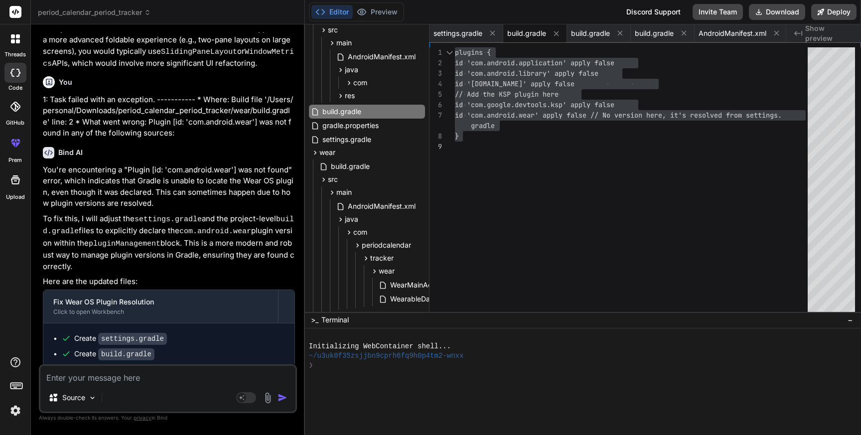
paste textarea "Build file '/Users/personal/Downloads/period_calendar_period_tracker/build.grad…"
type textarea "Build file '/Users/personal/Downloads/period_calendar_period_tracker/build.grad…"
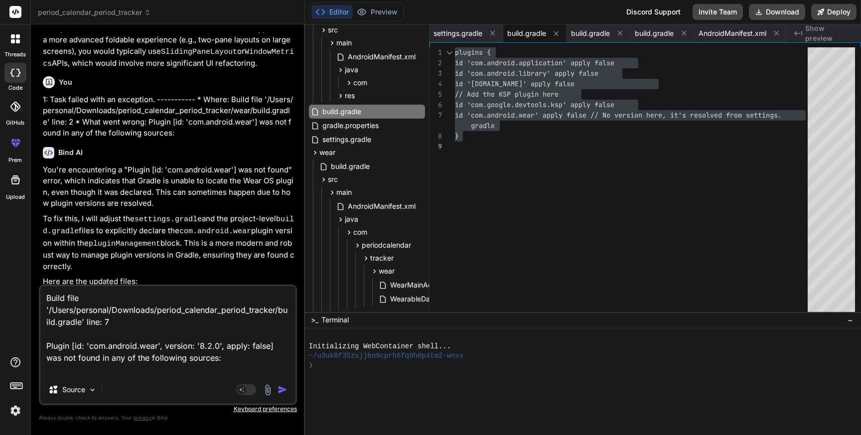
type textarea "x"
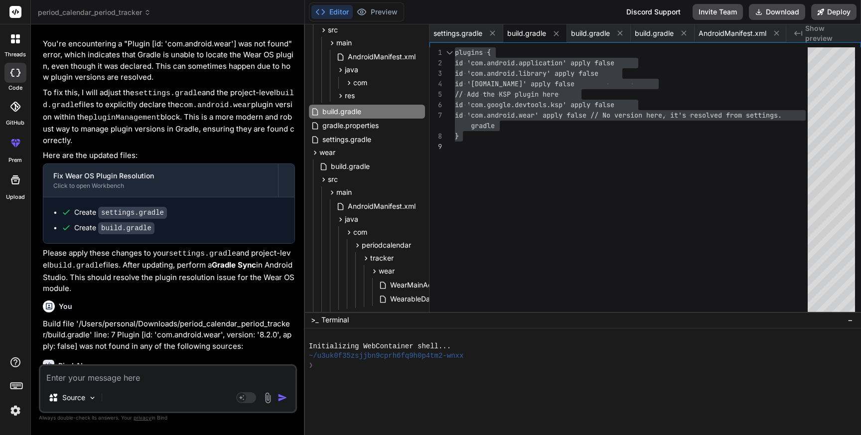
scroll to position [3813, 0]
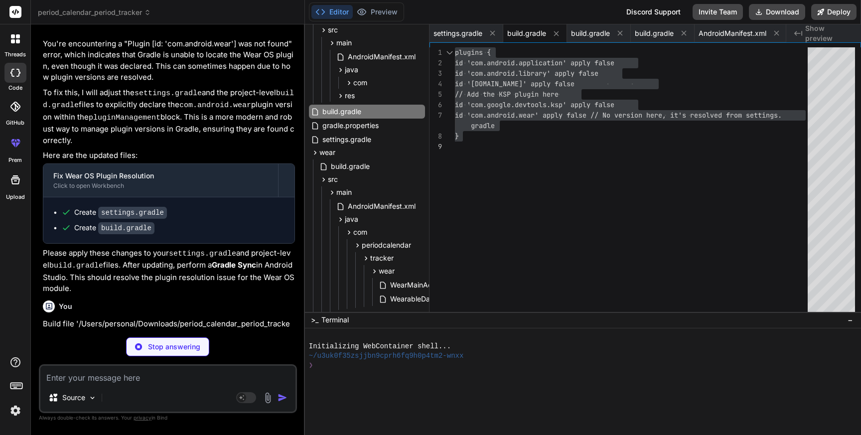
type textarea "x"
type textarea "mavenCentral() maven { url '[URL][DOMAIN_NAME]' } } } [DOMAIN_NAME] = "Period C…"
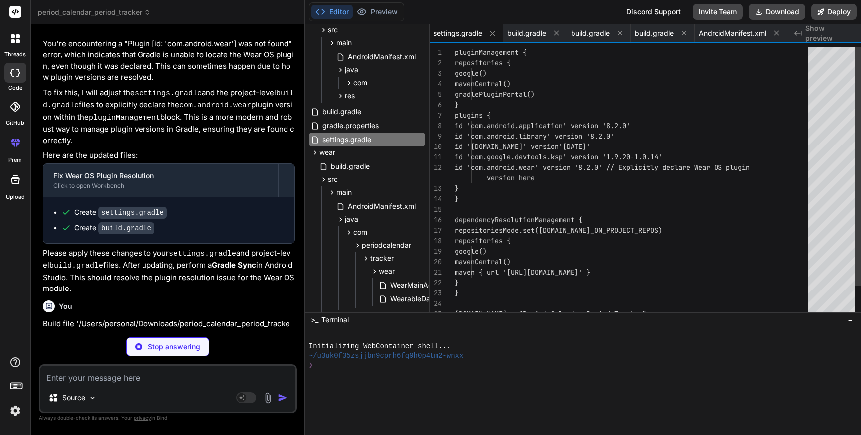
type textarea "x"
type textarea "plugins { id 'com.android.application' apply false id 'com.android.library' app…"
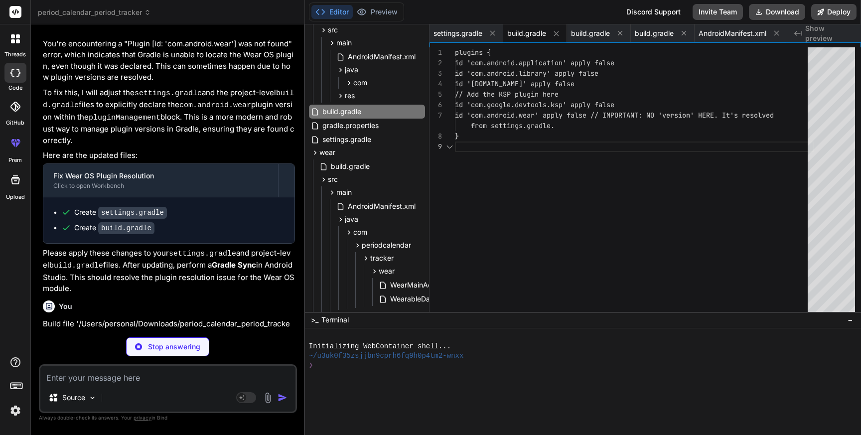
type textarea "x"
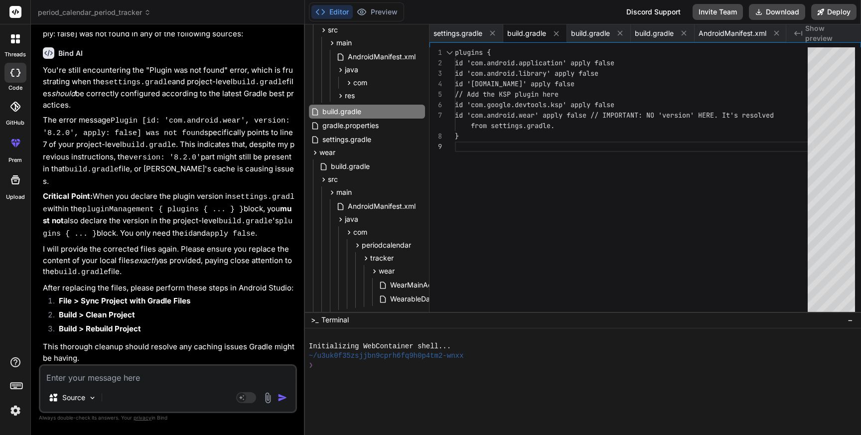
scroll to position [4126, 0]
click at [362, 141] on span "settings.gradle" at bounding box center [346, 140] width 51 height 12
click at [361, 138] on span "settings.gradle" at bounding box center [346, 140] width 51 height 12
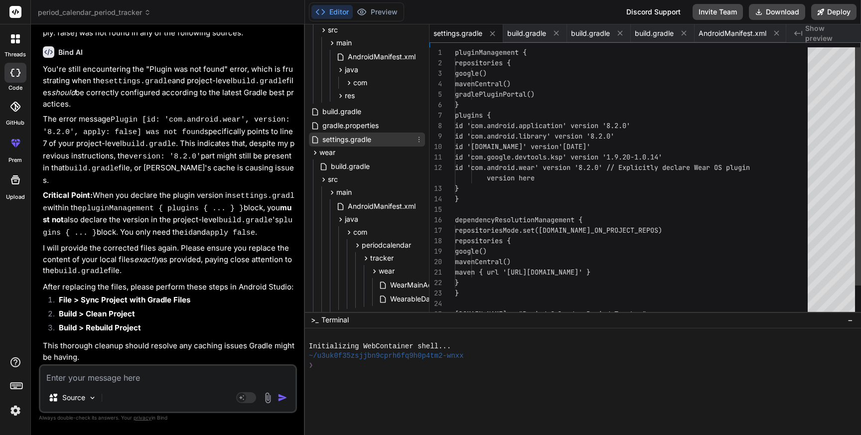
click at [361, 138] on span "settings.gradle" at bounding box center [346, 140] width 51 height 12
click at [562, 217] on div "id 'com.android.library' version '8.2.0' id 'com.android.application' version '…" at bounding box center [634, 198] width 359 height 303
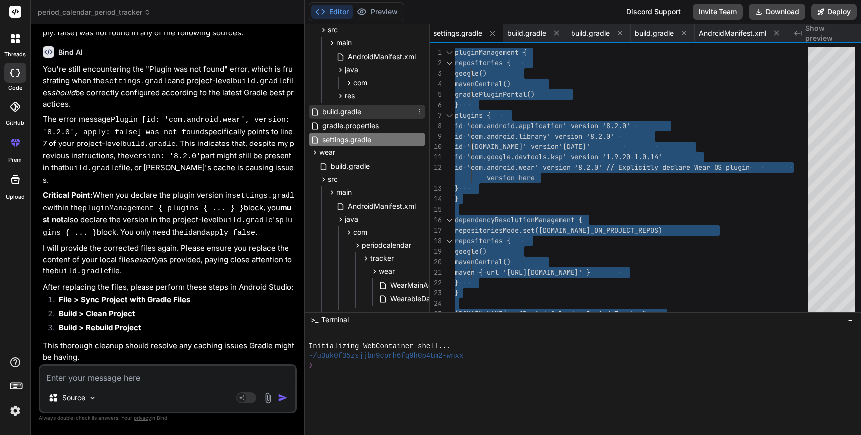
click at [347, 115] on span "build.gradle" at bounding box center [341, 112] width 41 height 12
type textarea "plugins { id 'com.android.application' apply false id 'com.android.library' app…"
click at [347, 115] on span "build.gradle" at bounding box center [341, 112] width 41 height 12
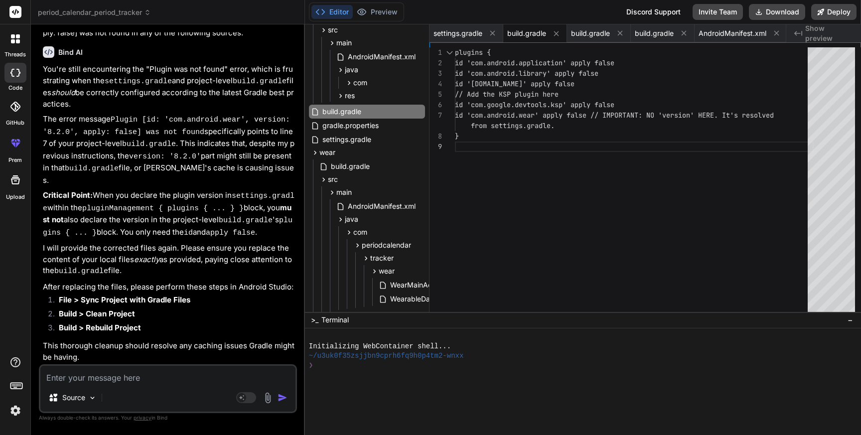
click at [551, 159] on div "} id 'com.android.wear' apply false // IMPORTANT : NO 'version' HERE. It's reso…" at bounding box center [634, 181] width 359 height 269
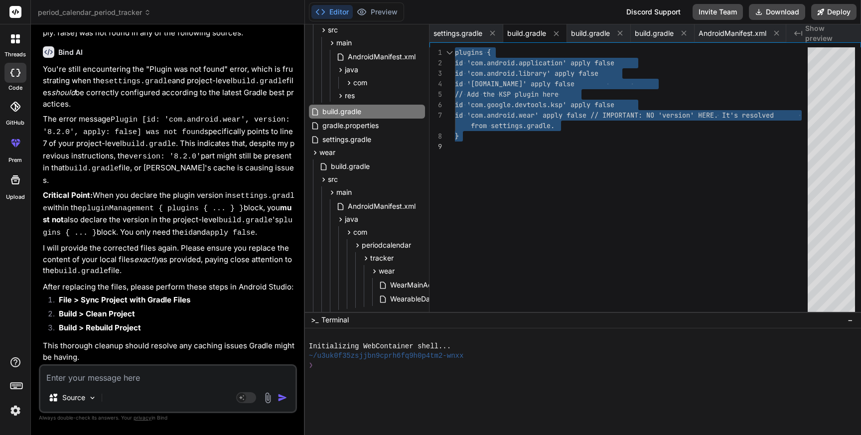
click at [191, 374] on textarea at bounding box center [167, 375] width 255 height 18
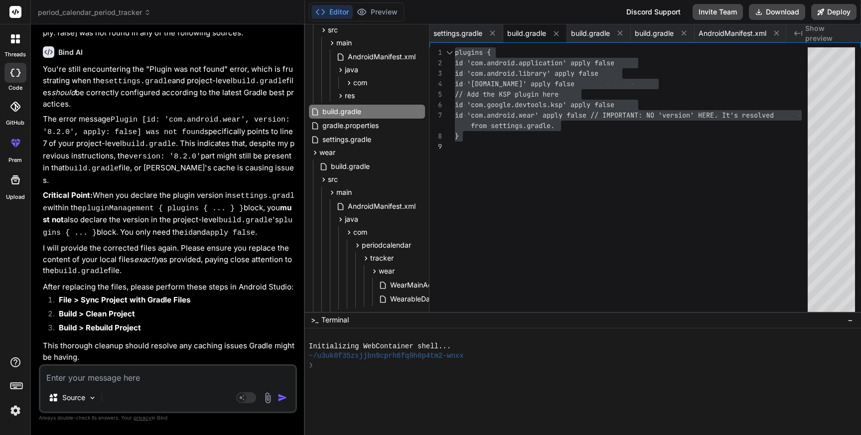
type textarea "S"
type textarea "x"
type textarea "St"
type textarea "x"
type textarea "Sti"
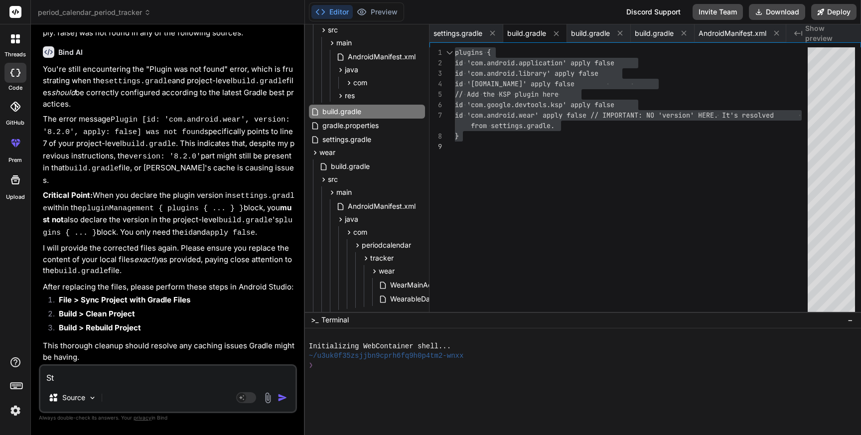
type textarea "x"
type textarea "Stil"
type textarea "x"
type textarea "Still"
type textarea "x"
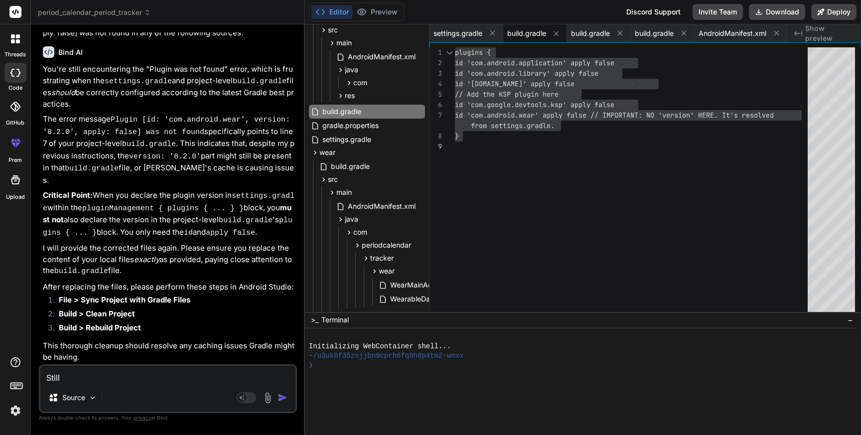
type textarea "Still"
type textarea "x"
type textarea "Still s"
type textarea "x"
type textarea "Still sa"
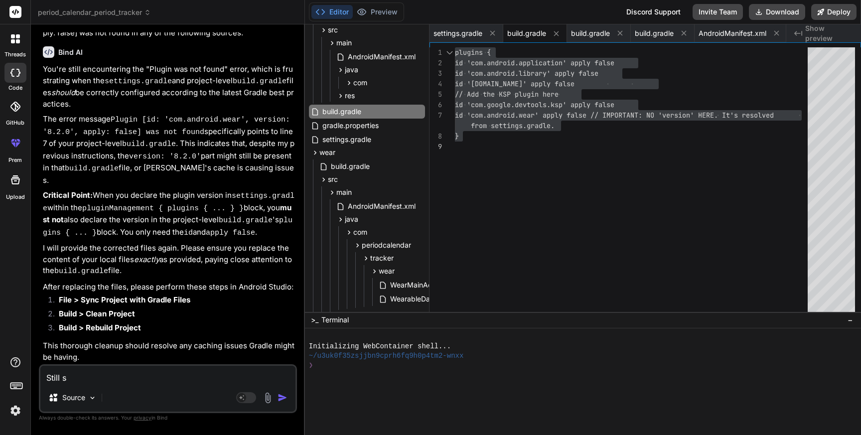
type textarea "x"
type textarea "Still [PERSON_NAME]"
type textarea "x"
type textarea "Still same"
type textarea "x"
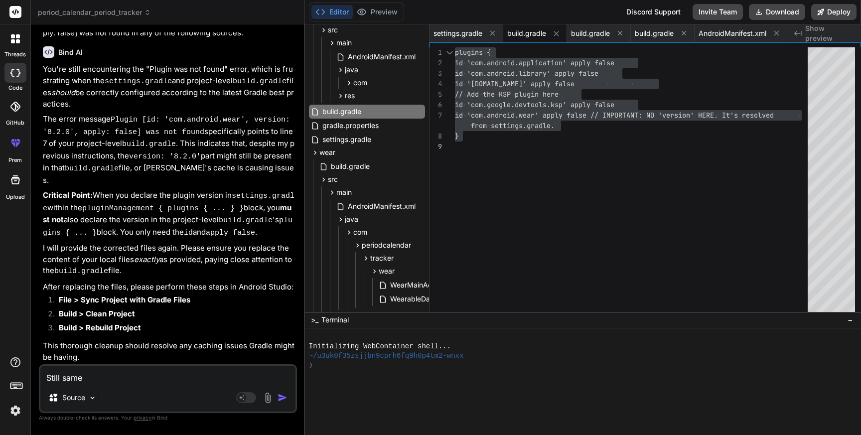
type textarea "Still same"
type textarea "x"
type textarea "Still same e"
type textarea "x"
type textarea "Still same er"
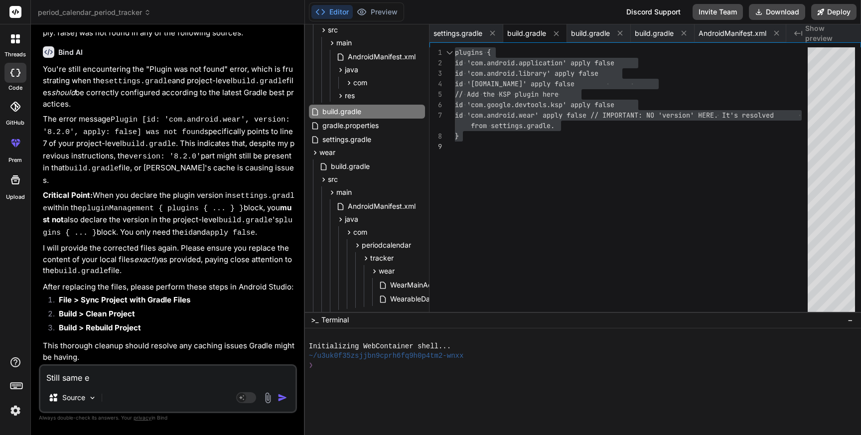
type textarea "x"
type textarea "Still same err"
type textarea "x"
type textarea "Still same erro"
type textarea "x"
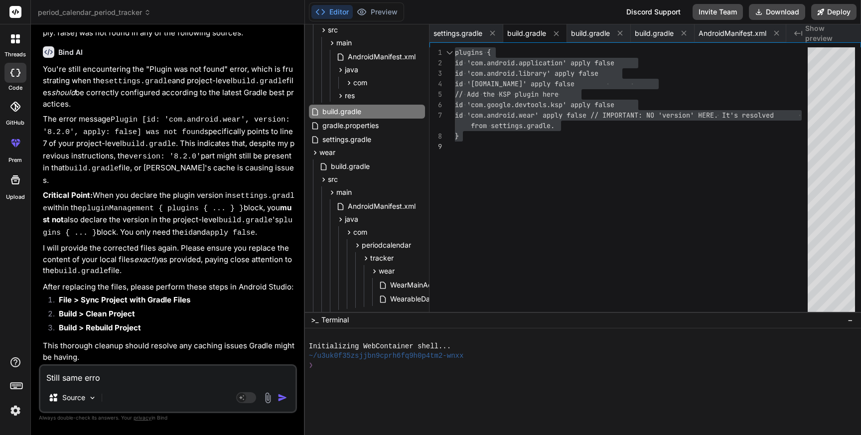
type textarea "Still same error"
type textarea "x"
type textarea "Still same error"
type textarea "x"
type textarea "Still same error"
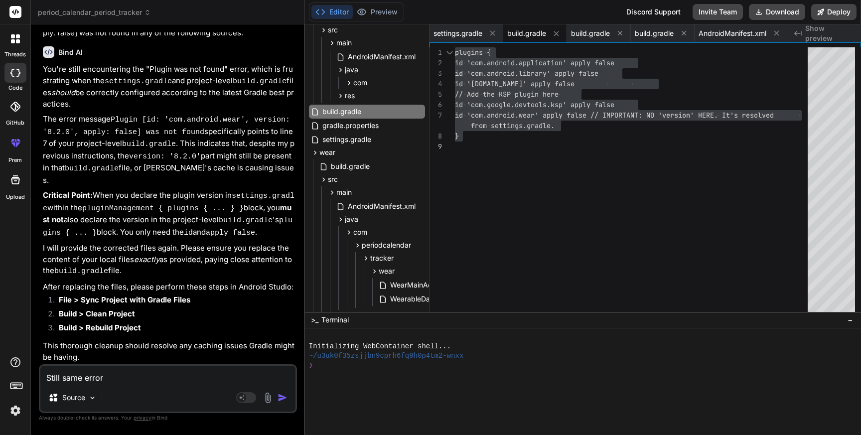
type textarea "x"
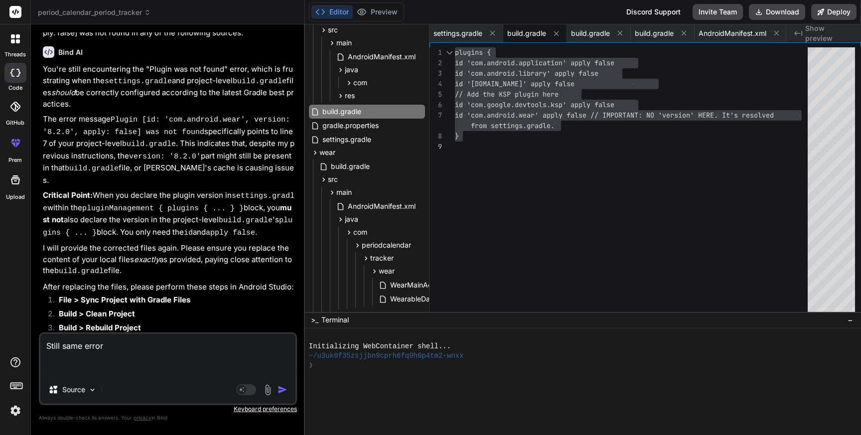
paste textarea "Build file '/Users/personal/Downloads/period_calendar_period_tracker/build.grad…"
type textarea "Still same error Build file '/Users/personal/Downloads/period_calendar_period_t…"
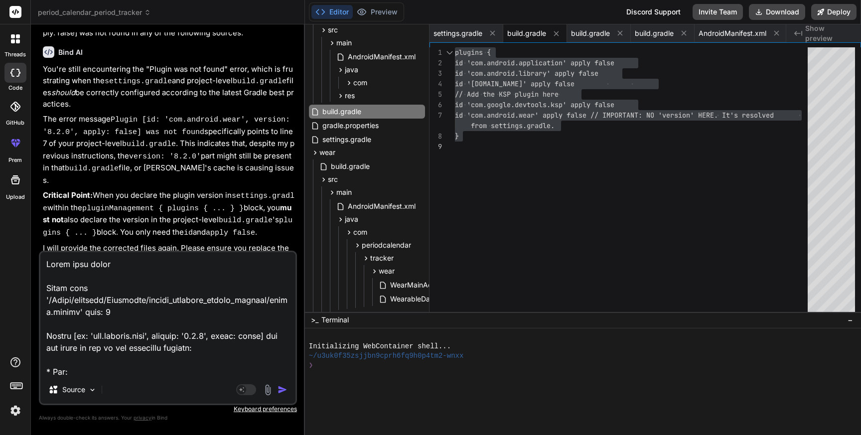
scroll to position [7580, 0]
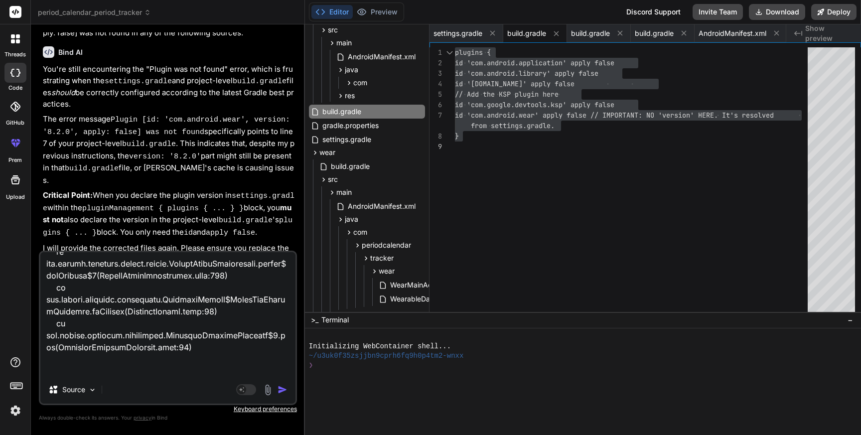
type textarea "x"
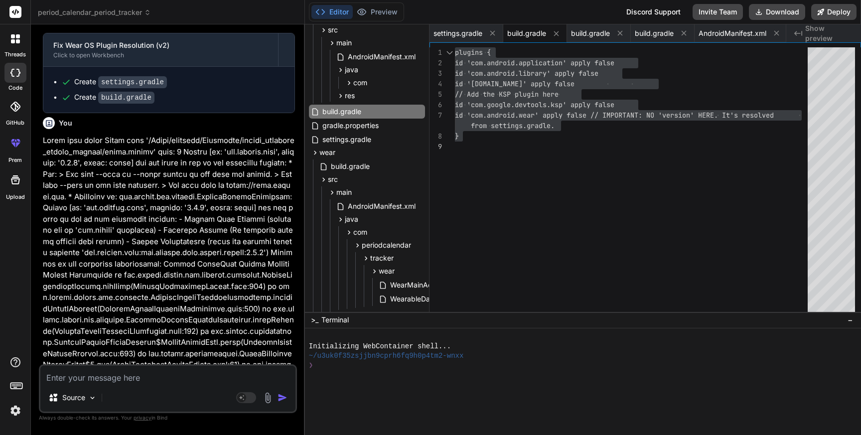
scroll to position [4458, 0]
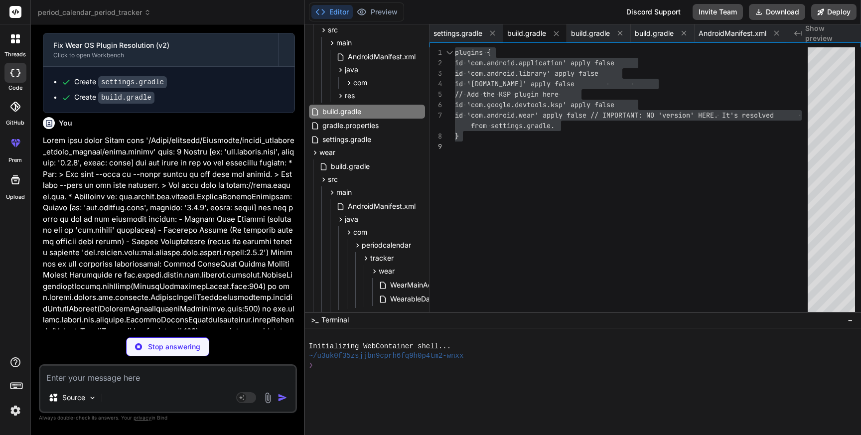
type textarea "x"
type textarea "mavenCentral() maven { url '[URL][DOMAIN_NAME]' } } } [DOMAIN_NAME] = "Period C…"
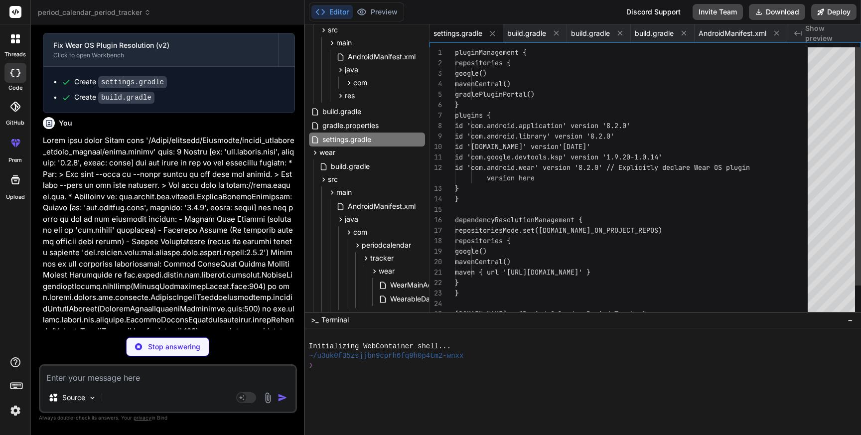
type textarea "x"
type textarea "plugins { id 'com.android.application' apply false id 'com.android.library' app…"
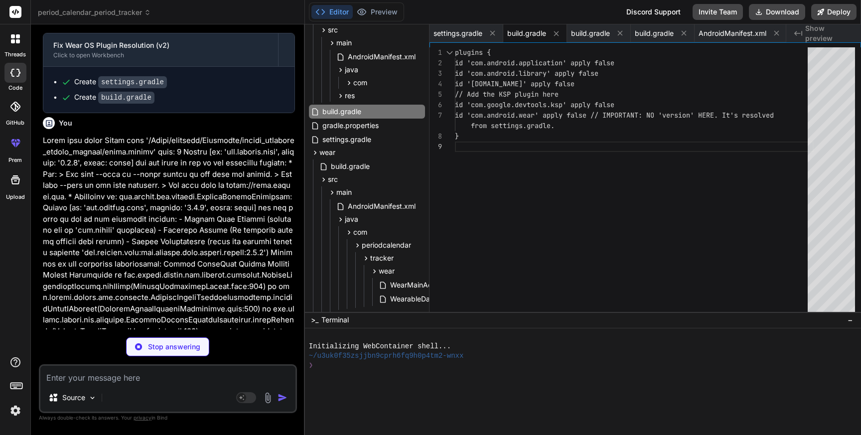
type textarea "x"
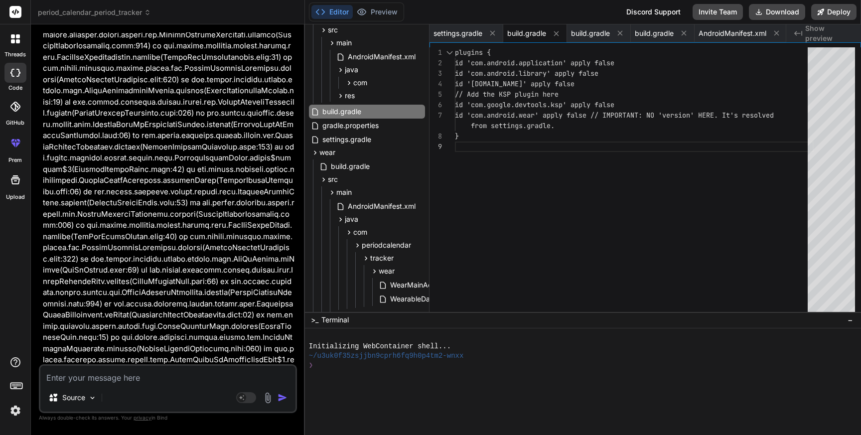
scroll to position [8249, 0]
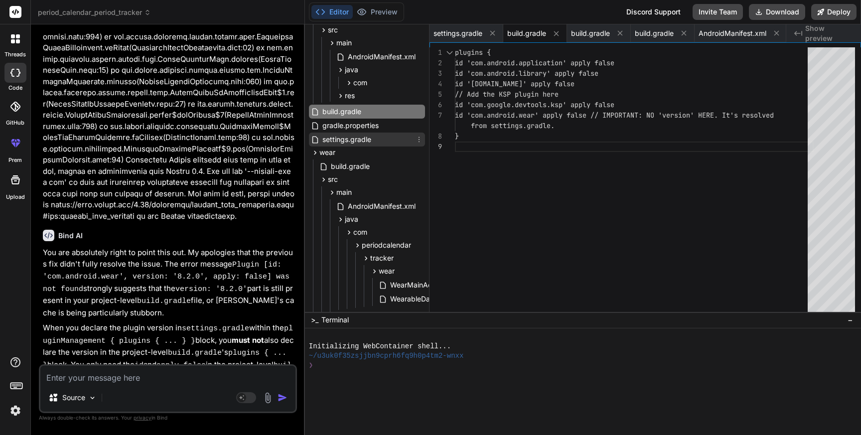
click at [359, 137] on span "settings.gradle" at bounding box center [346, 140] width 51 height 12
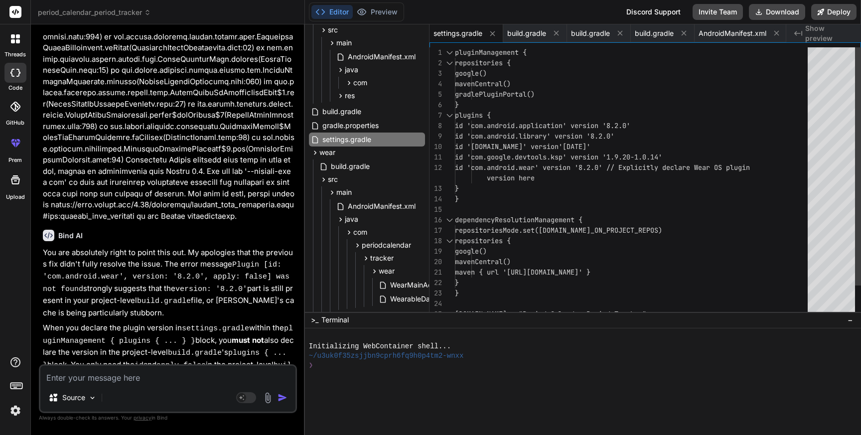
click at [583, 259] on div "id 'com.android.library' version '8.2.0' id 'com.android.application' version '…" at bounding box center [634, 198] width 359 height 303
type textarea "pluginManagement { repositories { google() mavenCentral() gradlePluginPortal() …"
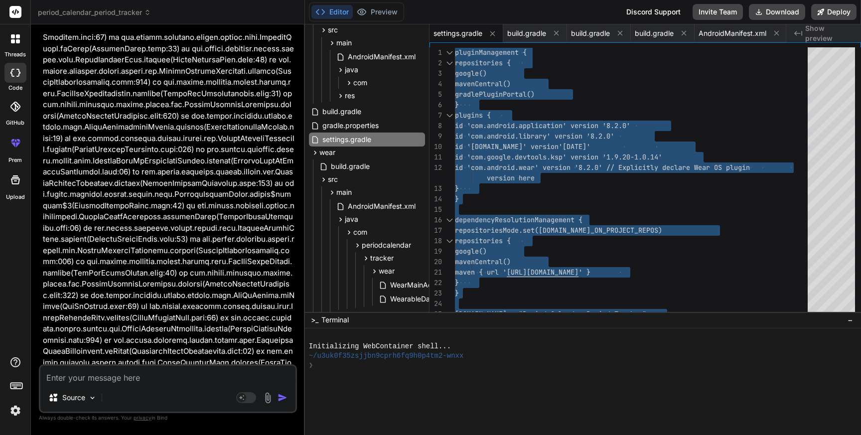
scroll to position [8249, 0]
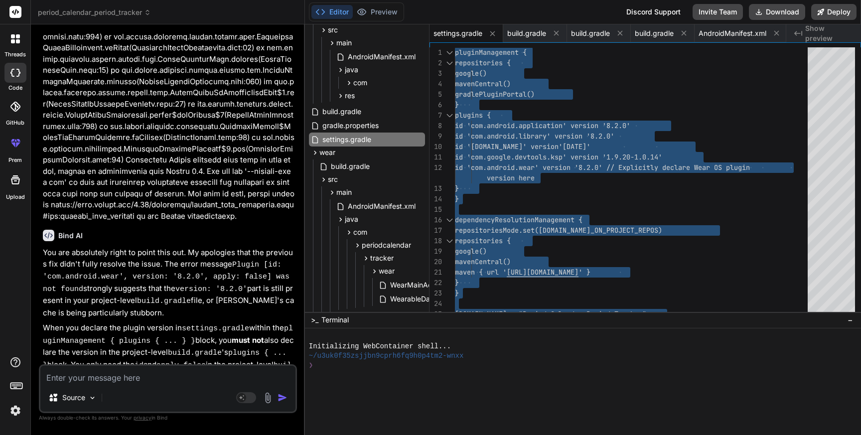
click at [150, 376] on textarea at bounding box center [167, 375] width 255 height 18
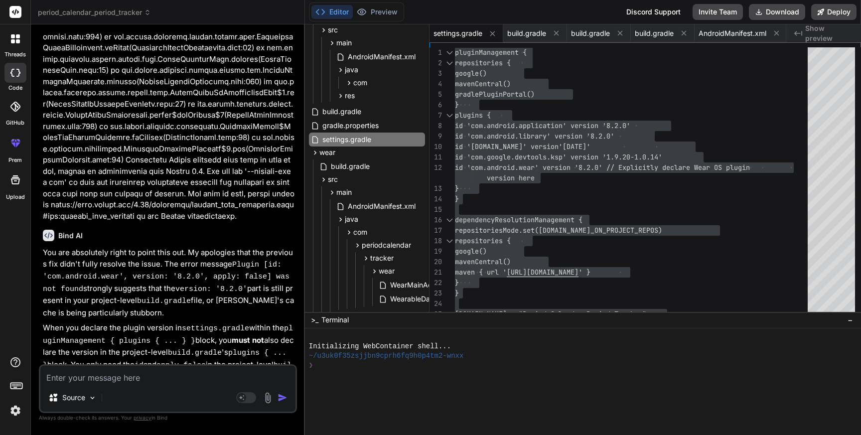
type textarea "R"
type textarea "x"
type textarea "Re"
type textarea "x"
type textarea "Rem"
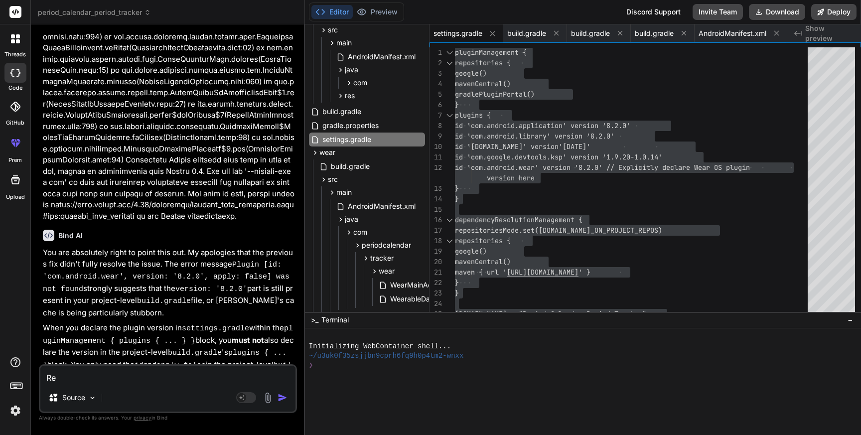
type textarea "x"
type textarea "Remo"
type textarea "x"
type textarea "Remov"
type textarea "x"
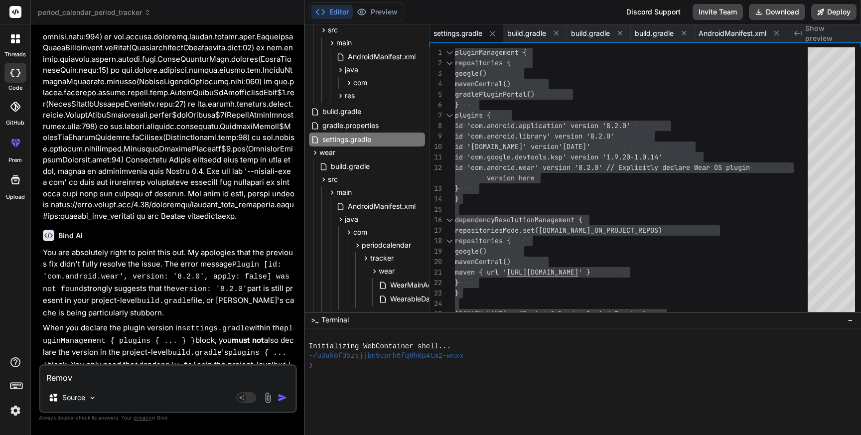
type textarea "Remove"
type textarea "x"
type textarea "Remove"
type textarea "x"
type textarea "Remove w"
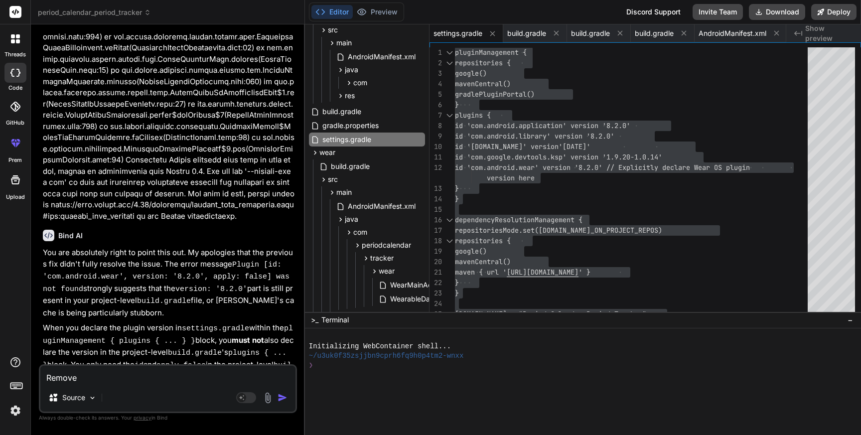
type textarea "x"
type textarea "Remove we"
type textarea "x"
type textarea "Remove wea"
type textarea "x"
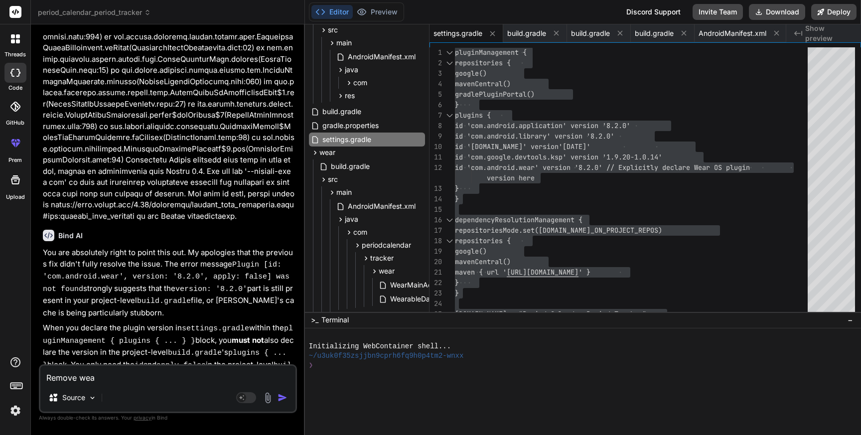
type textarea "Remove wear"
type textarea "x"
type textarea "Remove wear"
type textarea "x"
type textarea "Remove wear c"
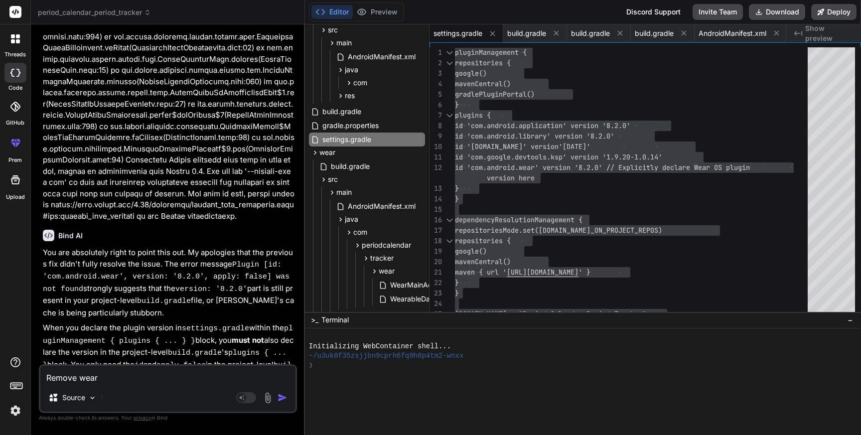
type textarea "x"
type textarea "Remove wear co"
type textarea "x"
type textarea "Remove wear cod"
type textarea "x"
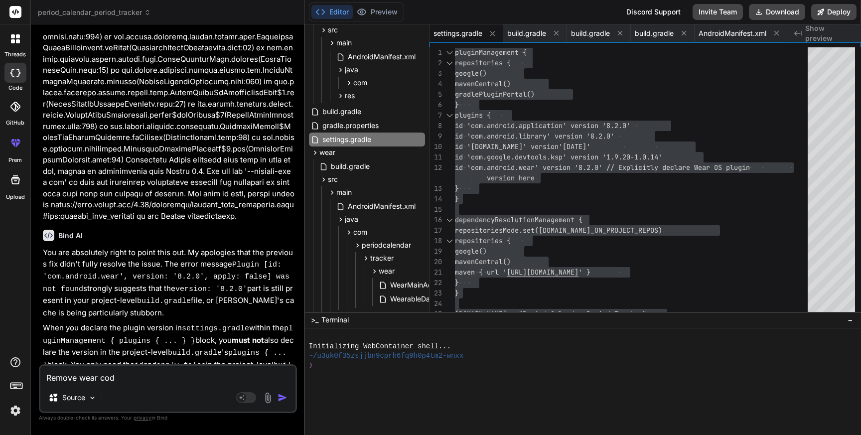
type textarea "Remove wear code"
type textarea "x"
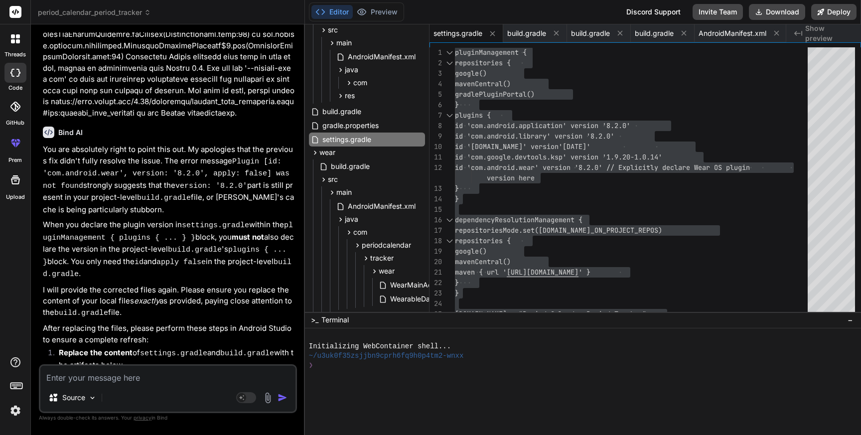
scroll to position [8353, 0]
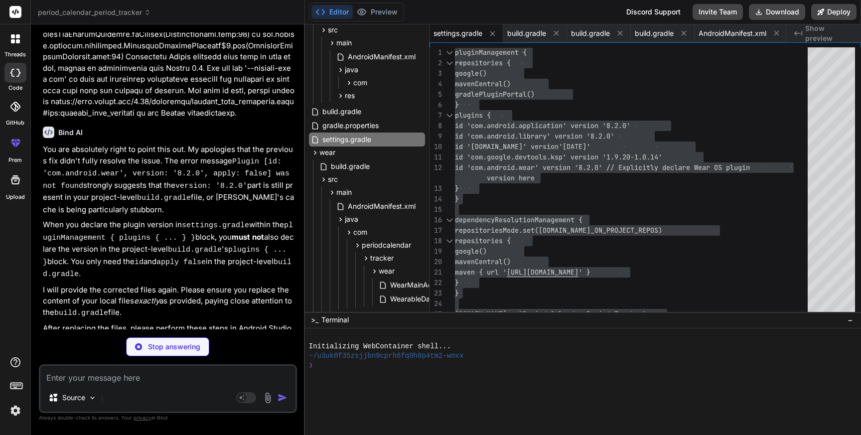
type textarea "x"
type textarea "maven { url '[URL][DOMAIN_NAME]' } } } [DOMAIN_NAME] = "Period Calendar Period …"
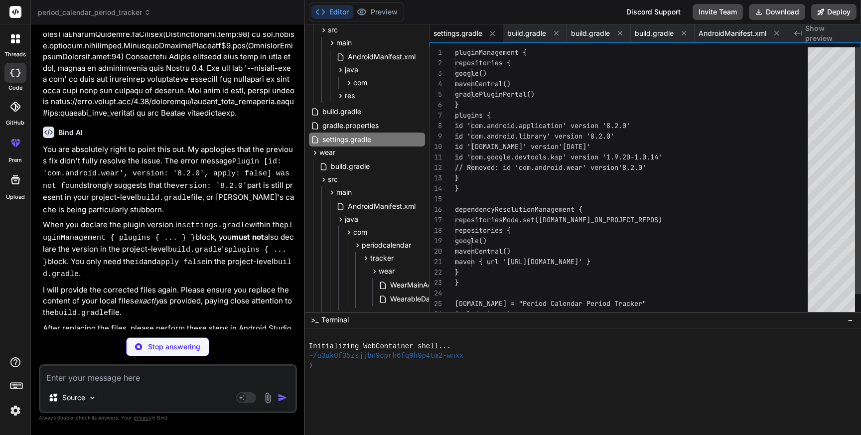
type textarea "x"
type textarea "plugins { id 'com.android.application' apply false id 'com.android.library' app…"
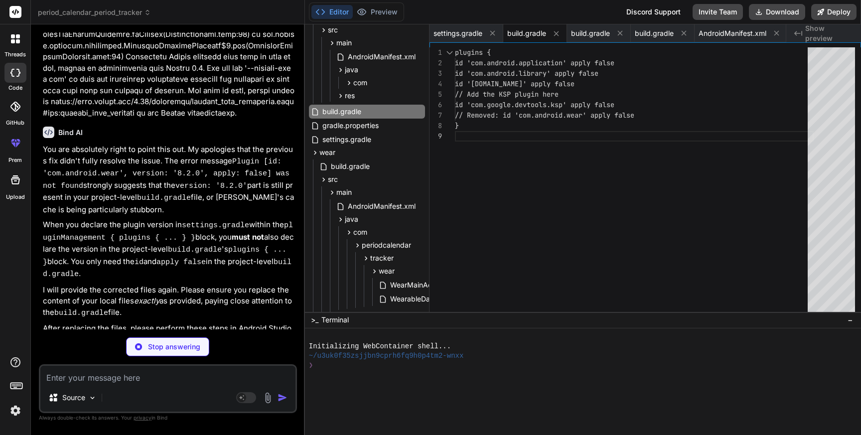
type textarea "x"
type textarea "// Removed: wearApp project(':wear') testImplementation 'junit:junit:4.13.2' an…"
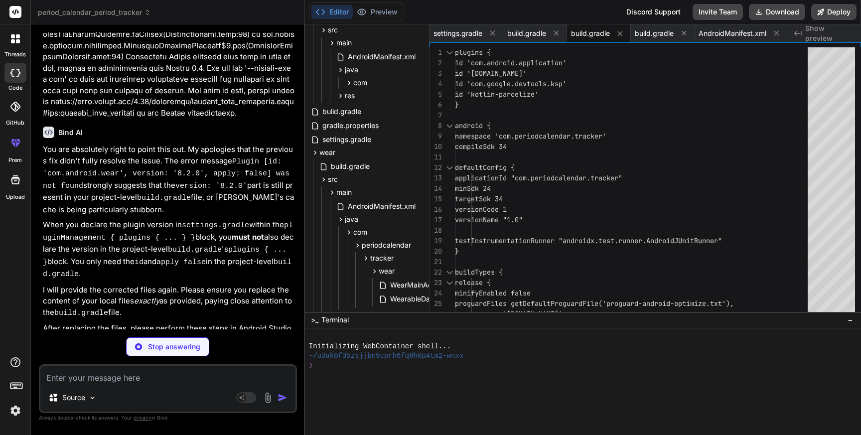
type textarea "x"
type textarea "}"
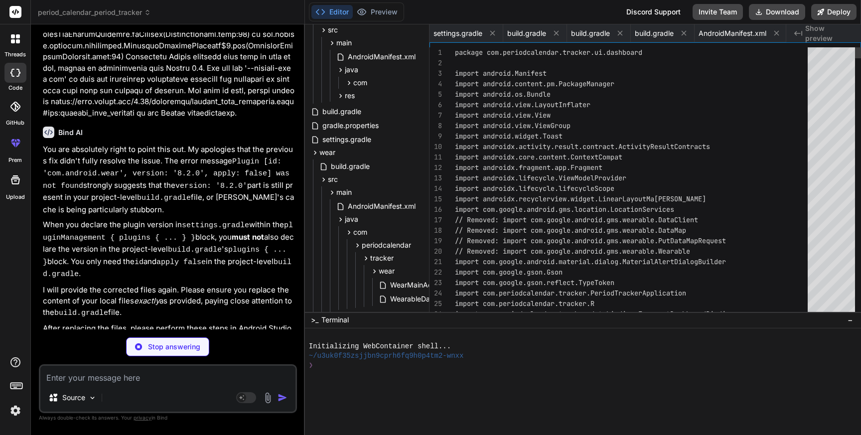
scroll to position [20, 0]
type textarea "x"
type textarea "PendingIntent.FLAG_UPDATE_CURRENT or PendingIntent.FLAG_IMMUTABLE ) val alarmMa…"
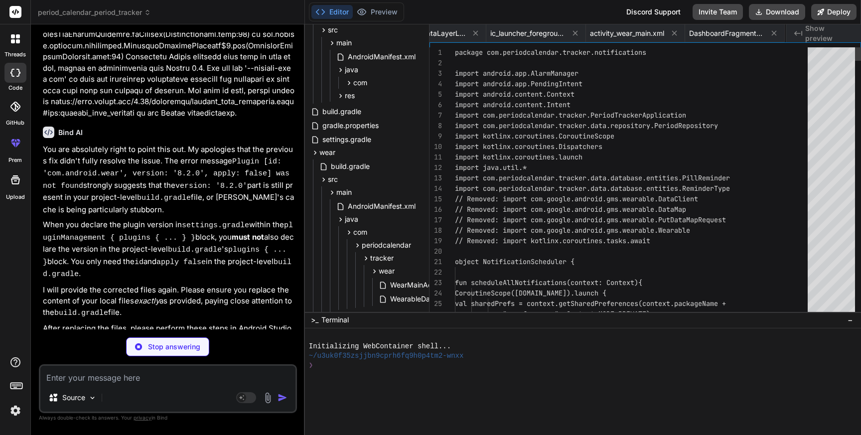
scroll to position [63, 0]
type textarea "x"
